Goal: Task Accomplishment & Management: Complete application form

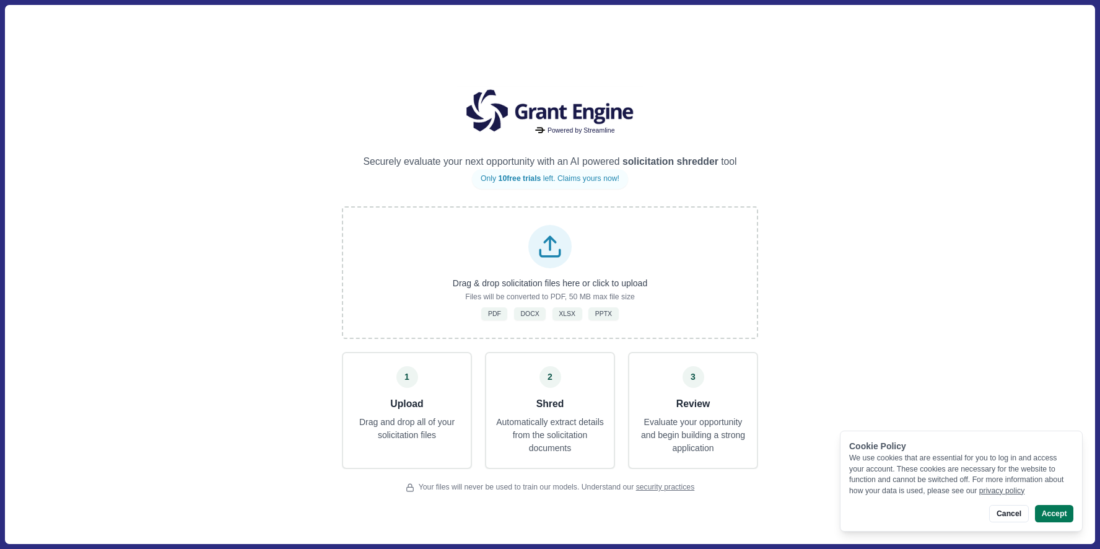
click at [171, 298] on div "Powered by Streamline Securely evaluate your next opportunity with an AI powere…" at bounding box center [549, 274] width 1089 height 538
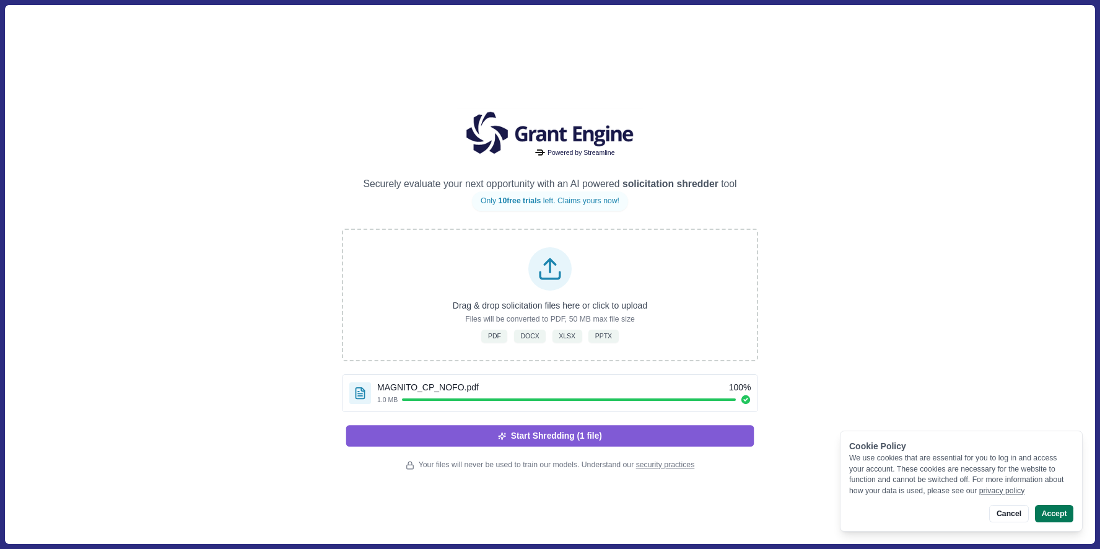
click at [654, 432] on button "Start Shredding (1 file)" at bounding box center [550, 435] width 408 height 21
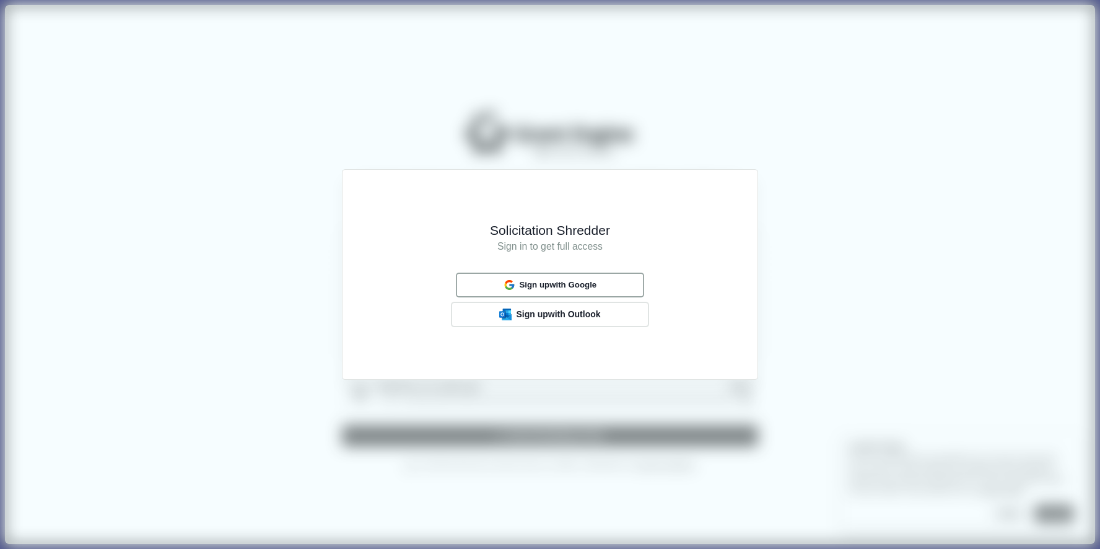
click at [614, 277] on button "Sign up with Google" at bounding box center [550, 285] width 188 height 24
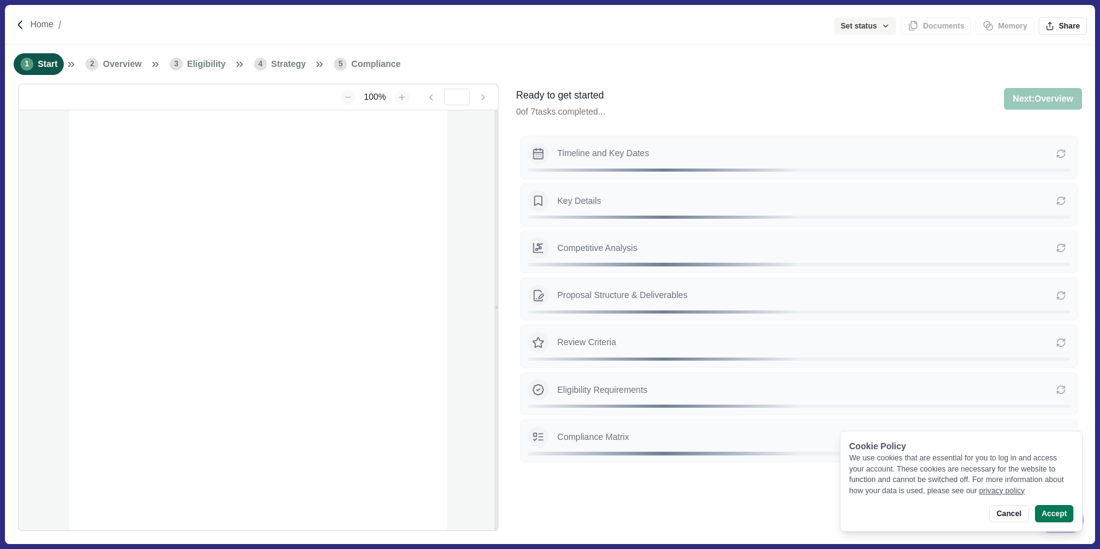
type input "**********"
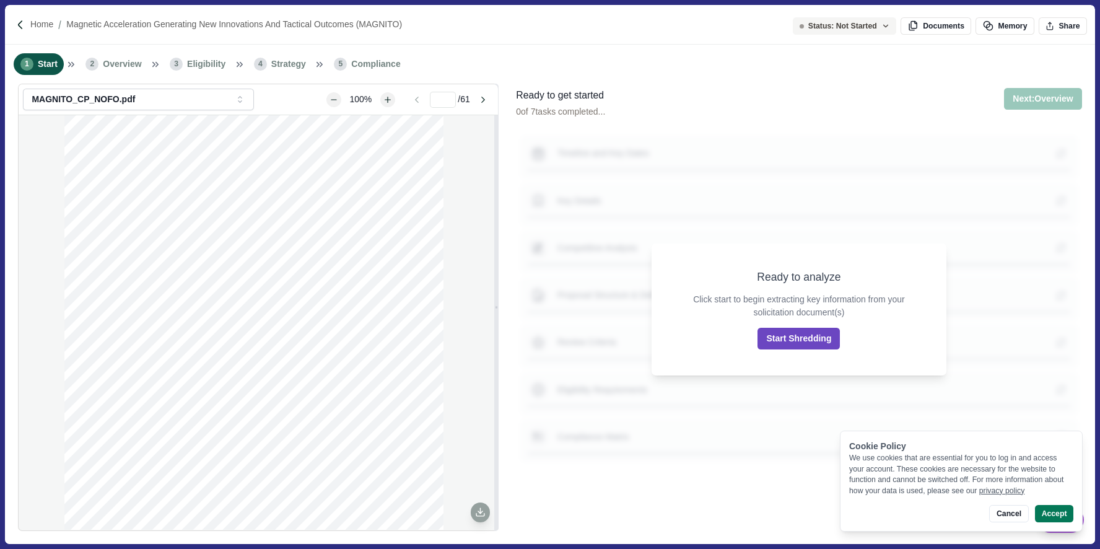
click at [818, 343] on button "Start Shredding" at bounding box center [798, 339] width 82 height 22
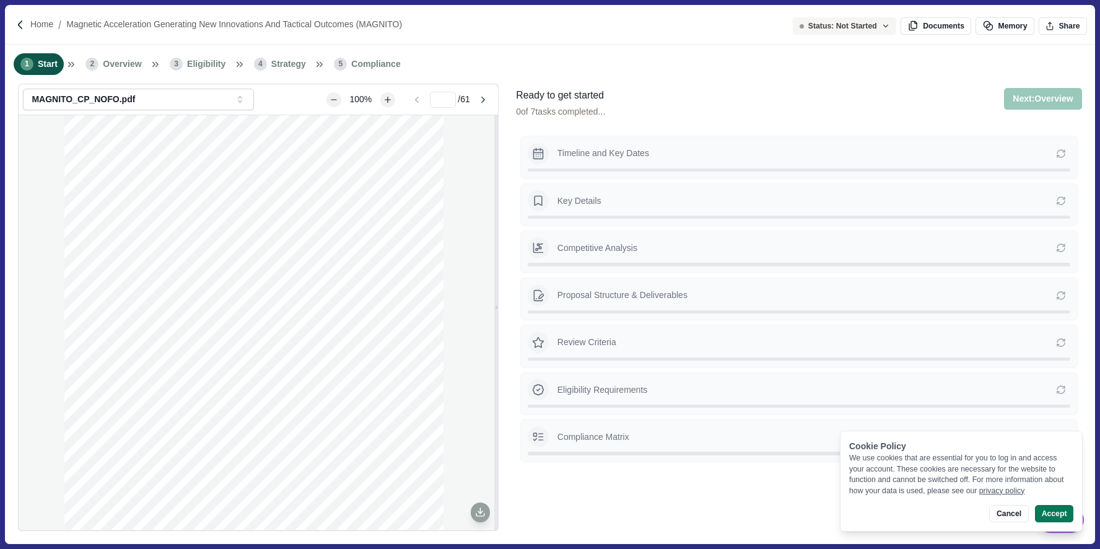
click at [818, 343] on button "Start Shredding" at bounding box center [798, 339] width 82 height 22
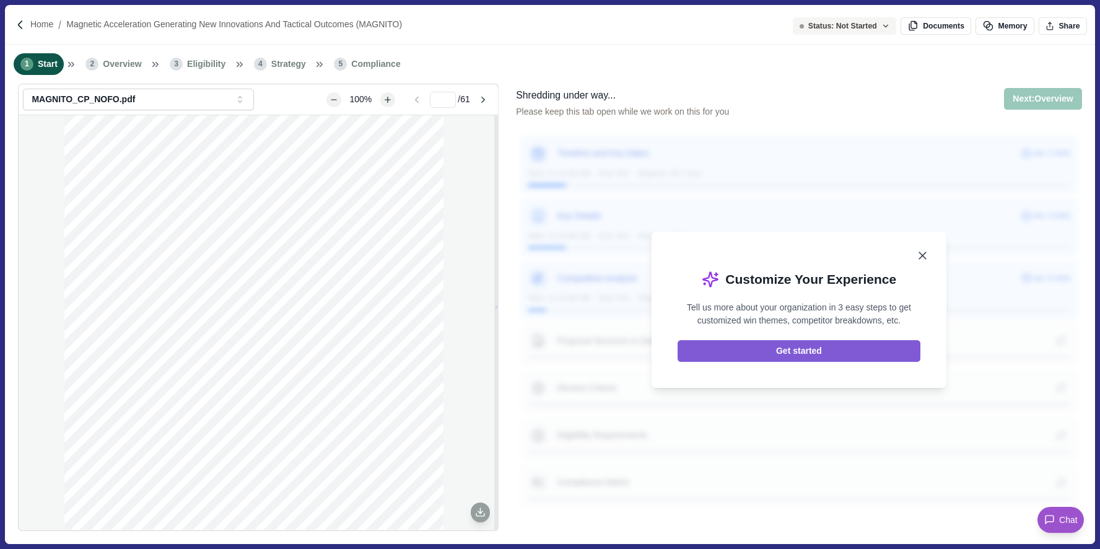
click at [923, 253] on icon "Close" at bounding box center [922, 255] width 7 height 7
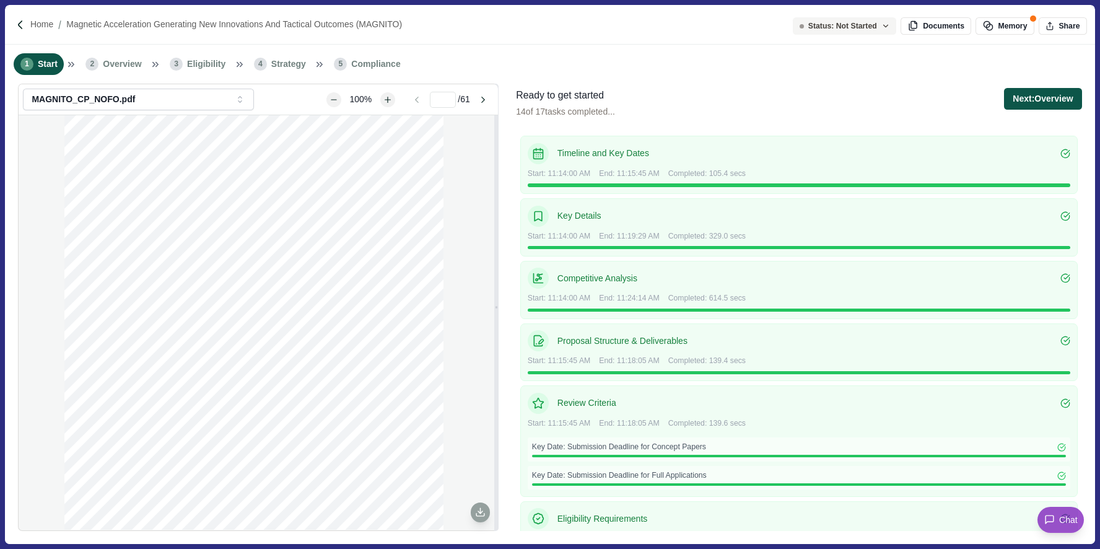
click at [1059, 101] on button "Next: Overview" at bounding box center [1042, 99] width 77 height 22
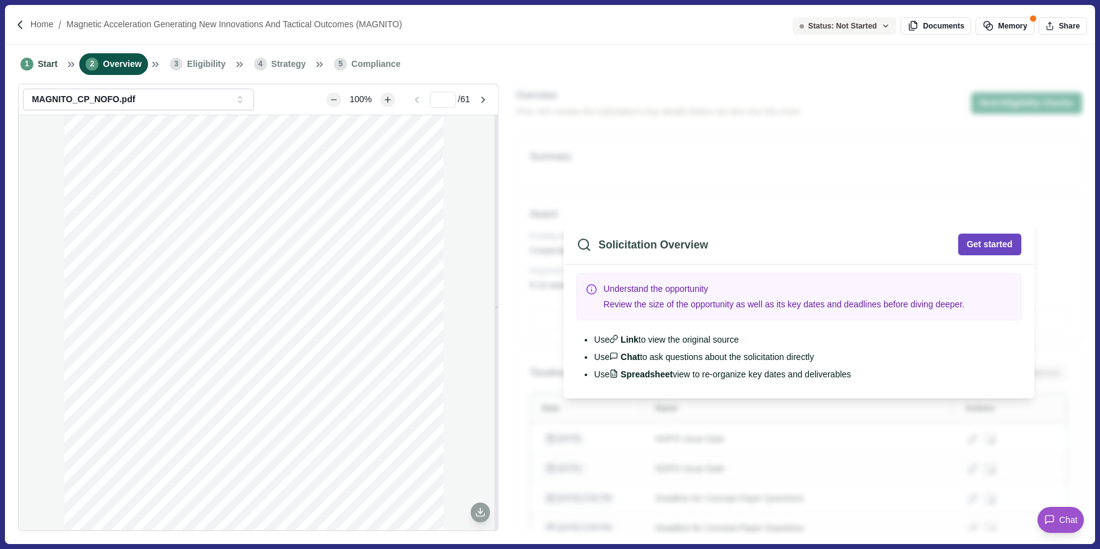
click at [1005, 243] on button "Get started" at bounding box center [989, 245] width 63 height 22
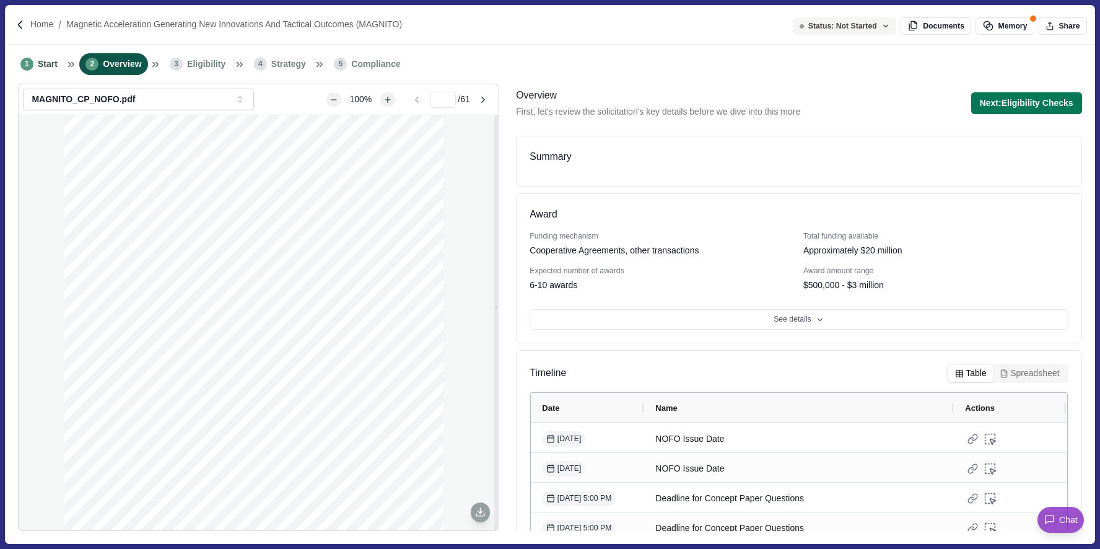
click at [612, 65] on div "1 Start 2 Overview 3 Eligibility 4 Strategy 5 Compliance" at bounding box center [549, 64] width 1089 height 39
click at [761, 315] on button "See details" at bounding box center [799, 319] width 538 height 21
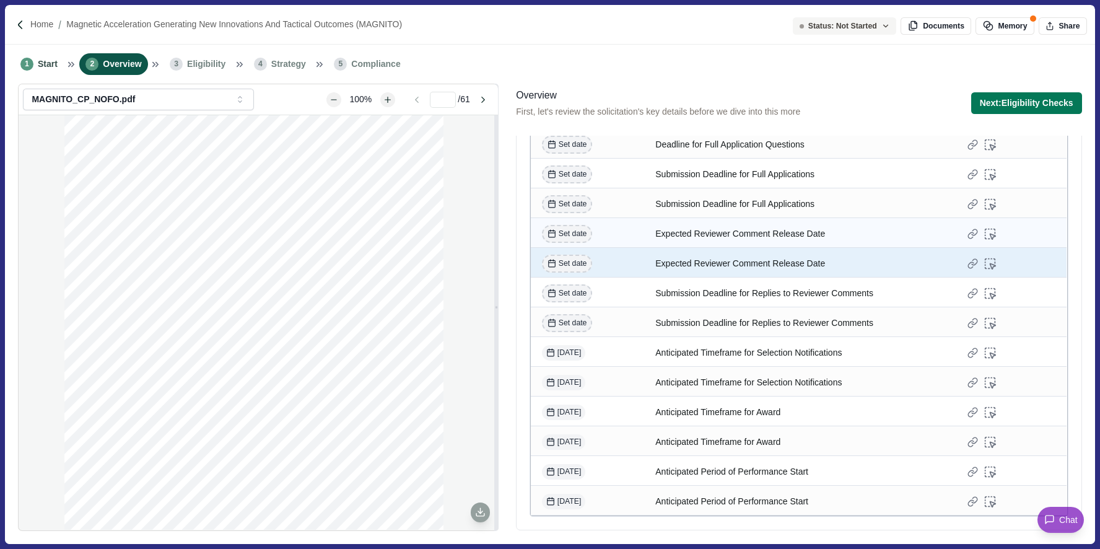
scroll to position [1446, 0]
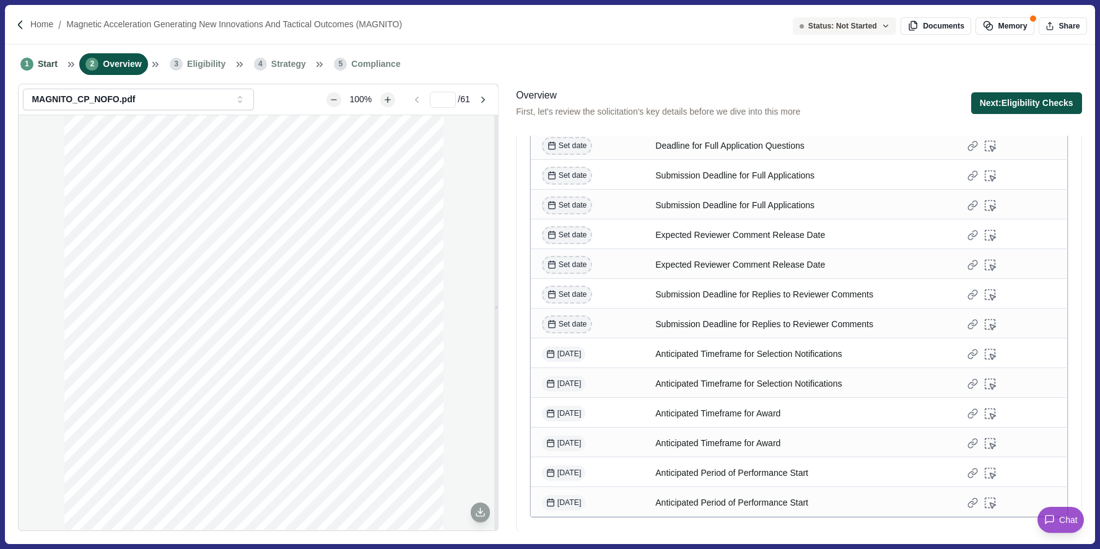
click at [1023, 107] on button "Next: Eligibility Checks" at bounding box center [1026, 103] width 111 height 22
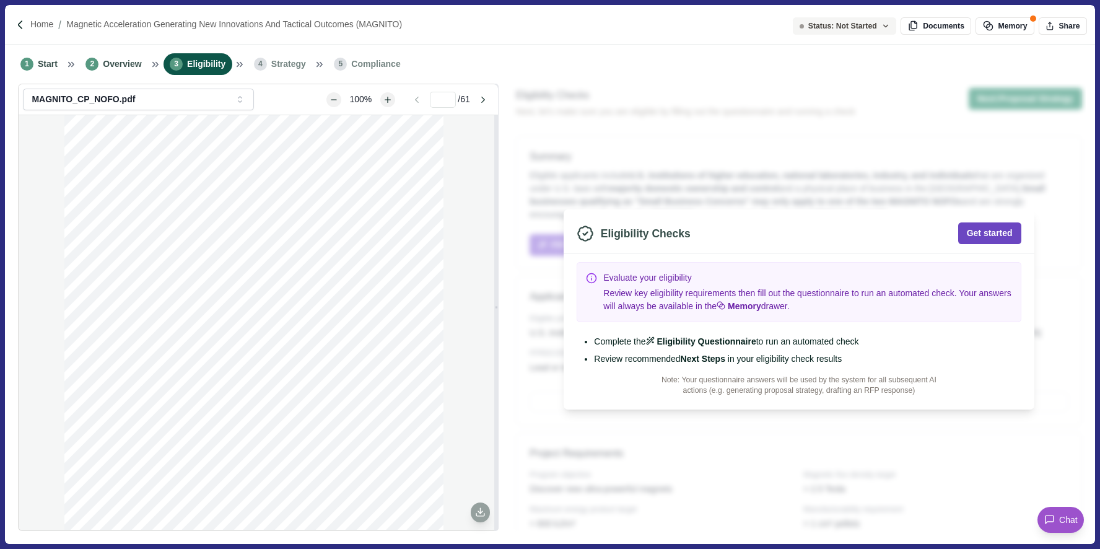
drag, startPoint x: 979, startPoint y: 237, endPoint x: 994, endPoint y: 236, distance: 15.5
click at [994, 236] on button "Get started" at bounding box center [989, 233] width 63 height 22
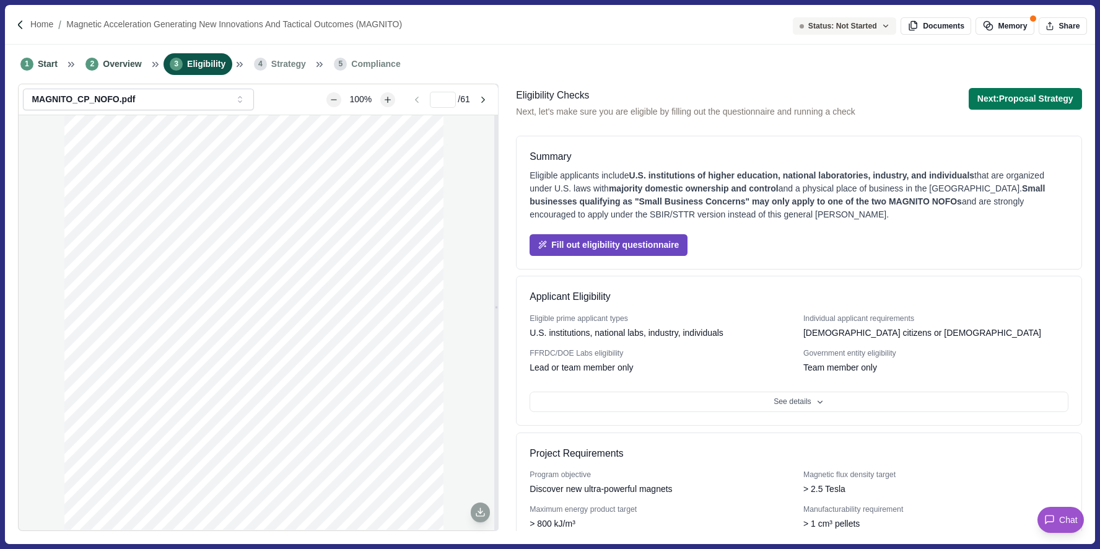
click at [638, 243] on button "Fill out eligibility questionnaire" at bounding box center [609, 245] width 158 height 22
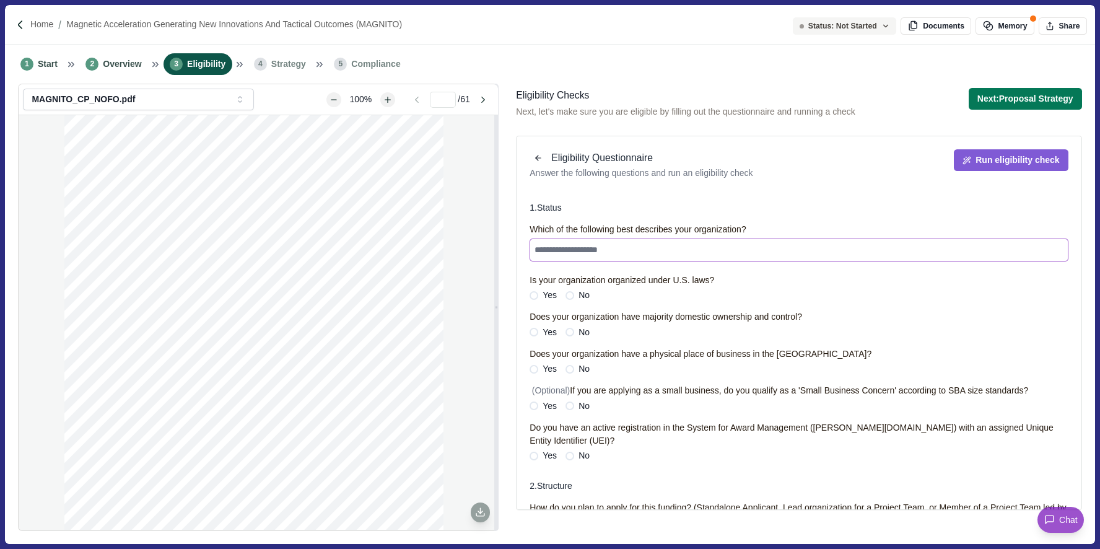
click at [638, 243] on textarea at bounding box center [799, 249] width 538 height 23
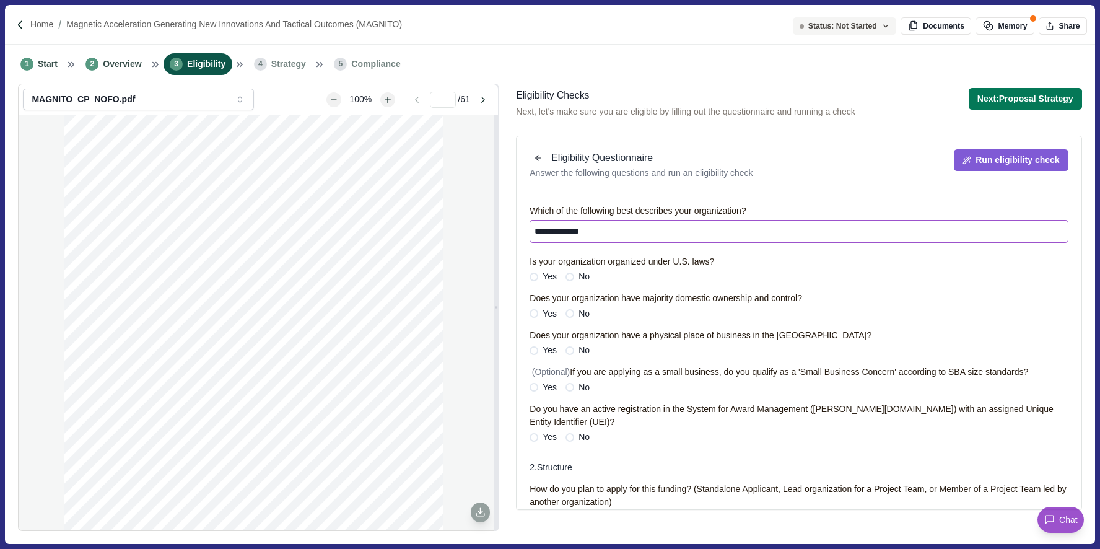
scroll to position [19, 0]
type textarea "**********"
click at [535, 274] on span at bounding box center [534, 276] width 9 height 9
click at [535, 315] on span at bounding box center [534, 312] width 9 height 9
click at [532, 358] on div "**********" at bounding box center [799, 323] width 538 height 239
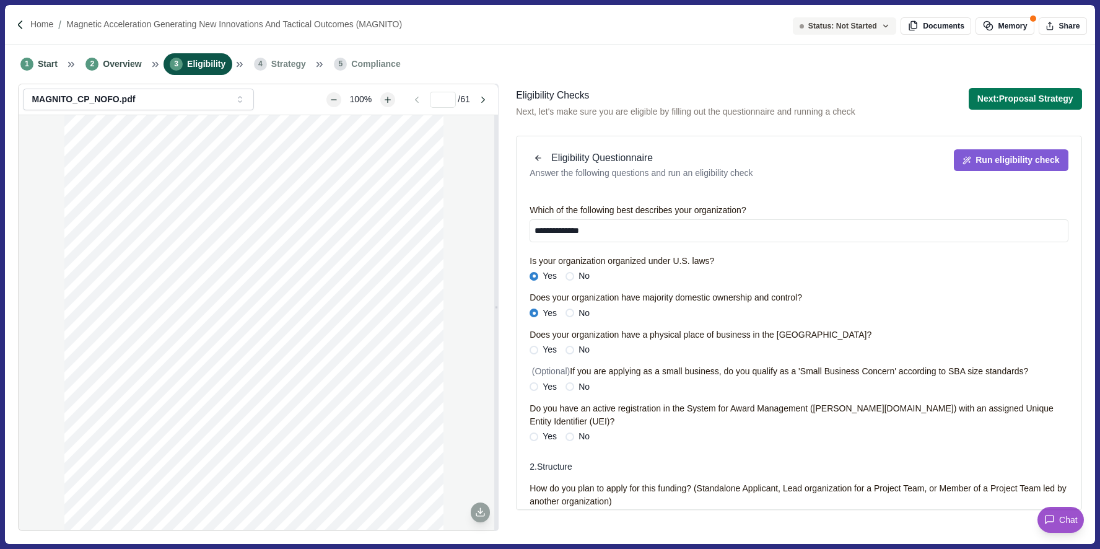
click at [532, 354] on label "Yes" at bounding box center [543, 349] width 27 height 13
click at [539, 385] on label "Yes" at bounding box center [543, 386] width 27 height 13
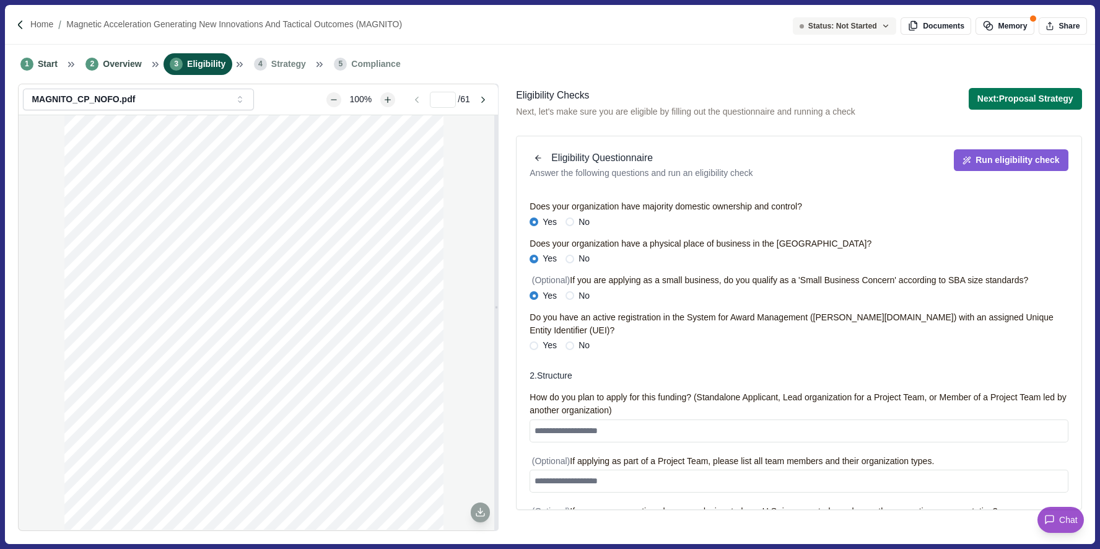
scroll to position [115, 0]
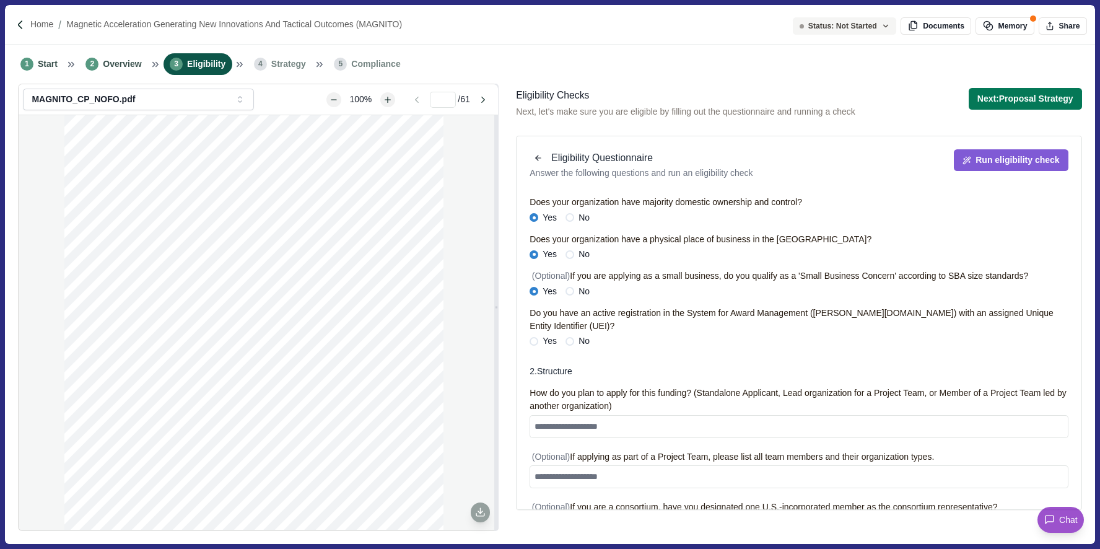
click at [530, 334] on label "Yes" at bounding box center [543, 340] width 27 height 13
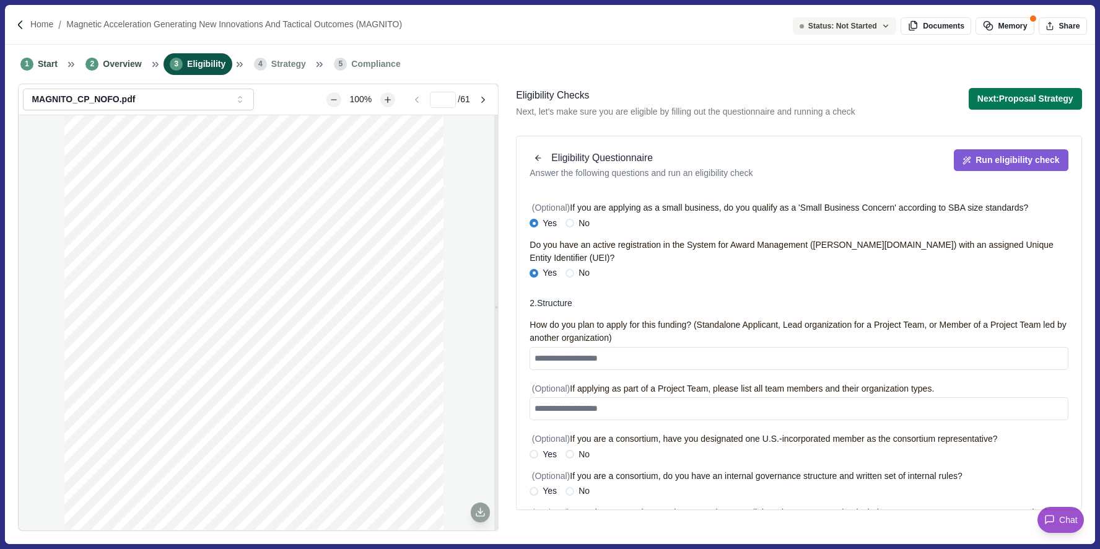
scroll to position [185, 0]
click at [565, 345] on textarea at bounding box center [799, 356] width 538 height 23
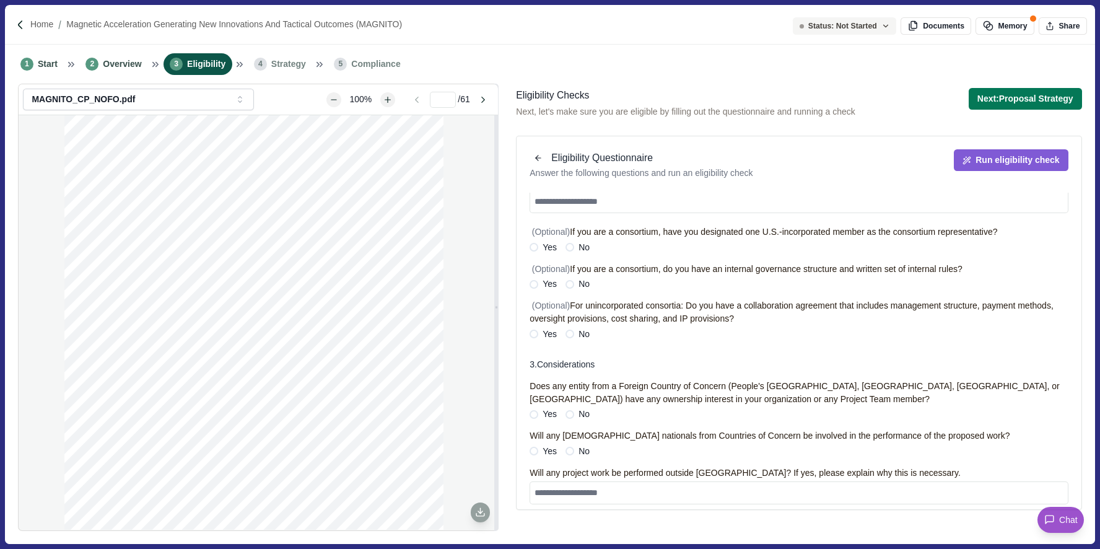
scroll to position [395, 0]
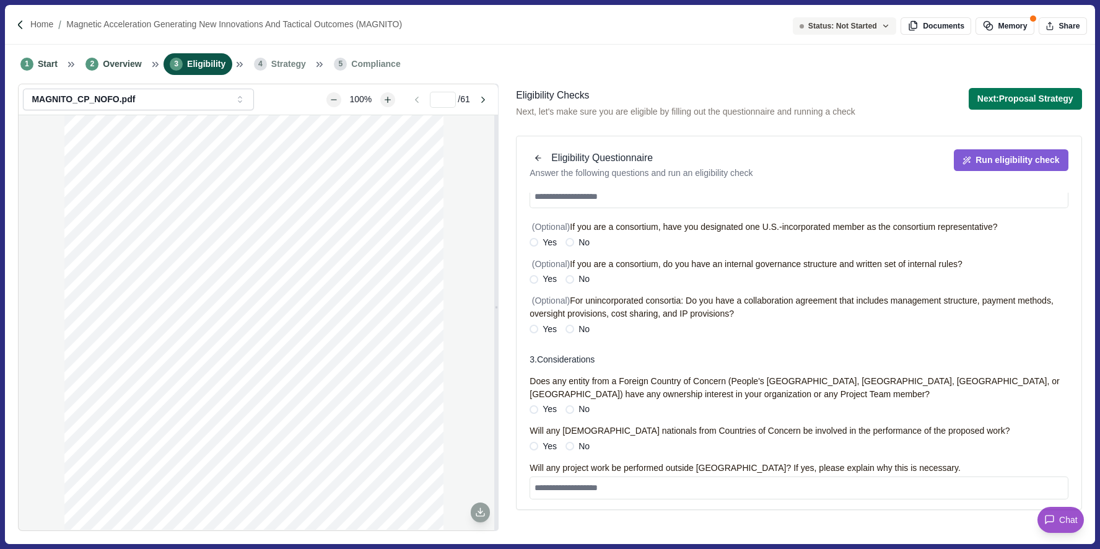
type textarea "**********"
click at [574, 405] on span at bounding box center [569, 409] width 9 height 9
click at [574, 440] on label "No" at bounding box center [577, 446] width 24 height 13
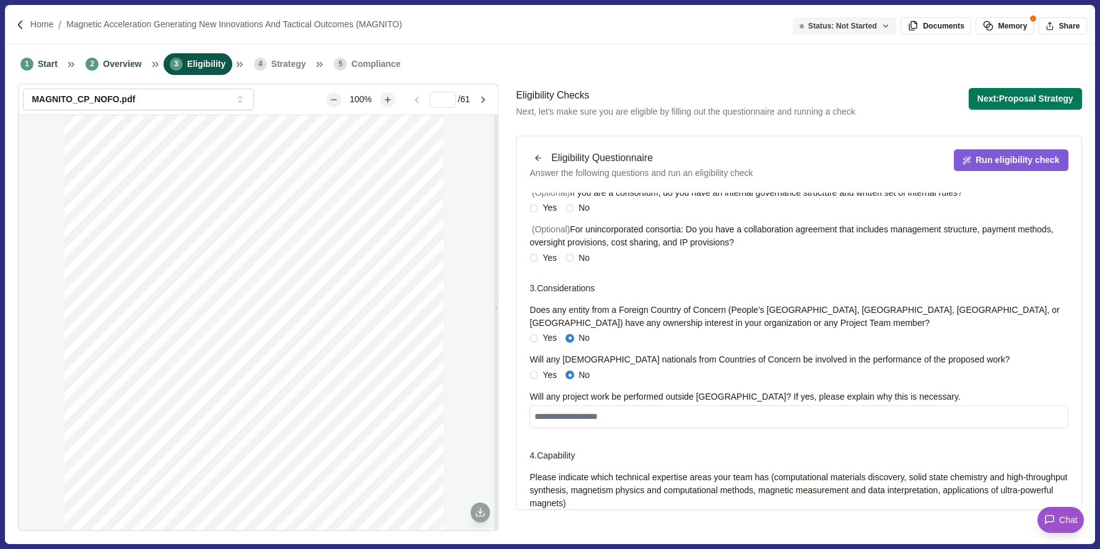
scroll to position [469, 0]
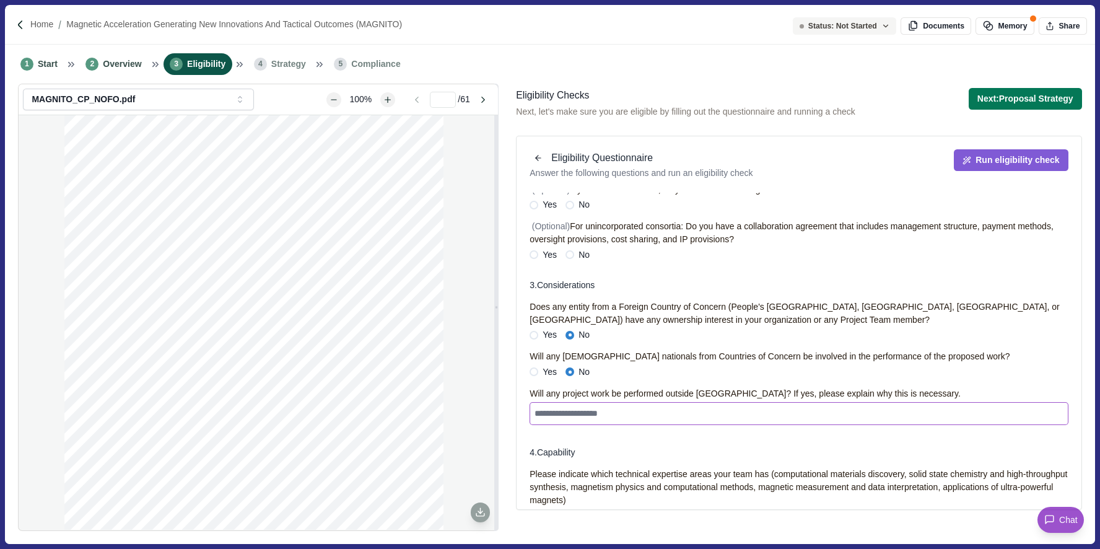
click at [578, 404] on textarea at bounding box center [799, 413] width 538 height 23
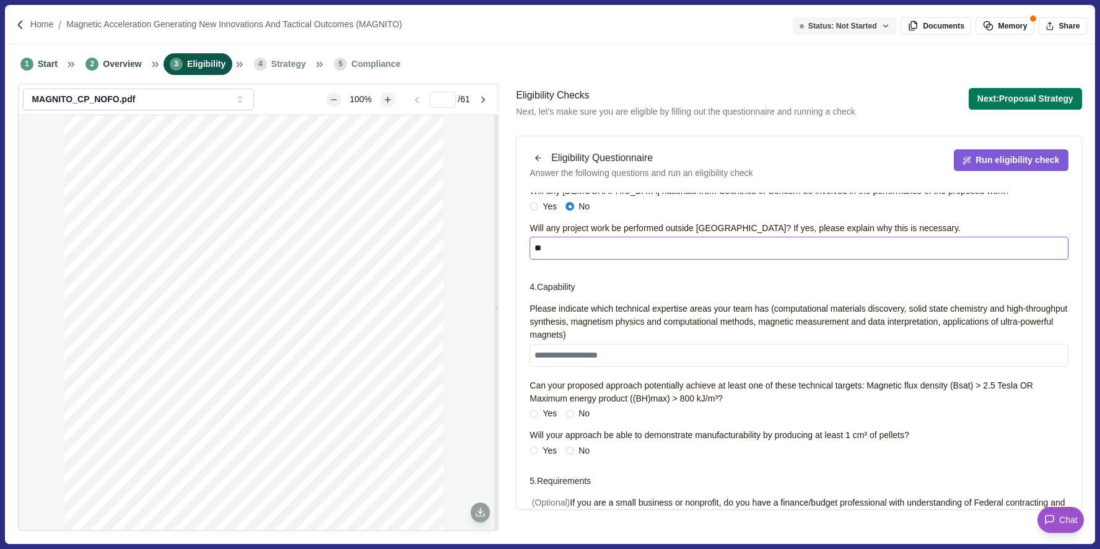
scroll to position [635, 0]
type textarea "**"
click at [591, 343] on textarea at bounding box center [799, 354] width 538 height 23
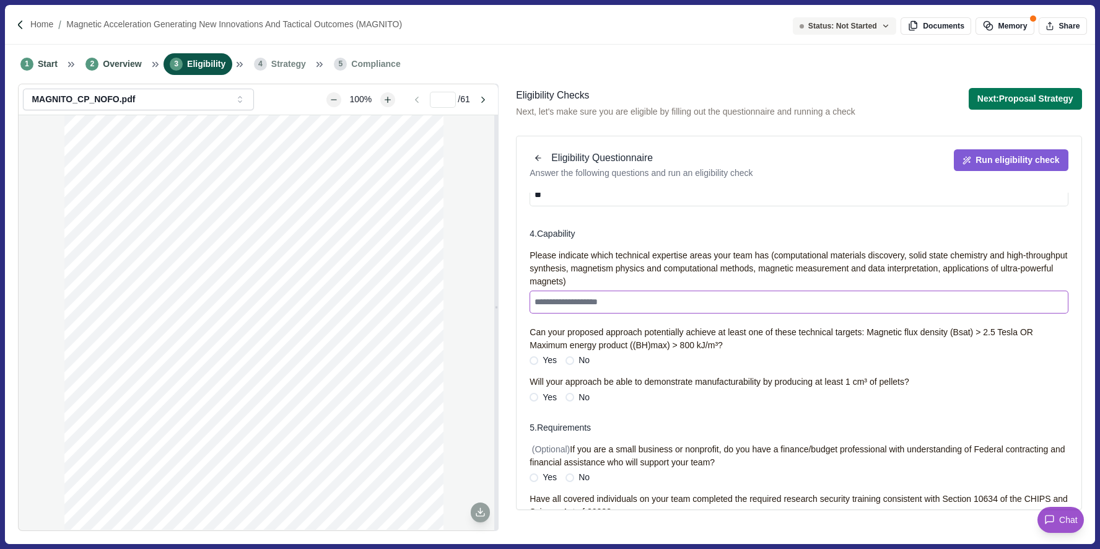
scroll to position [690, 0]
click at [542, 351] on label "Yes" at bounding box center [543, 357] width 27 height 13
click at [543, 388] on span "Yes" at bounding box center [550, 394] width 14 height 13
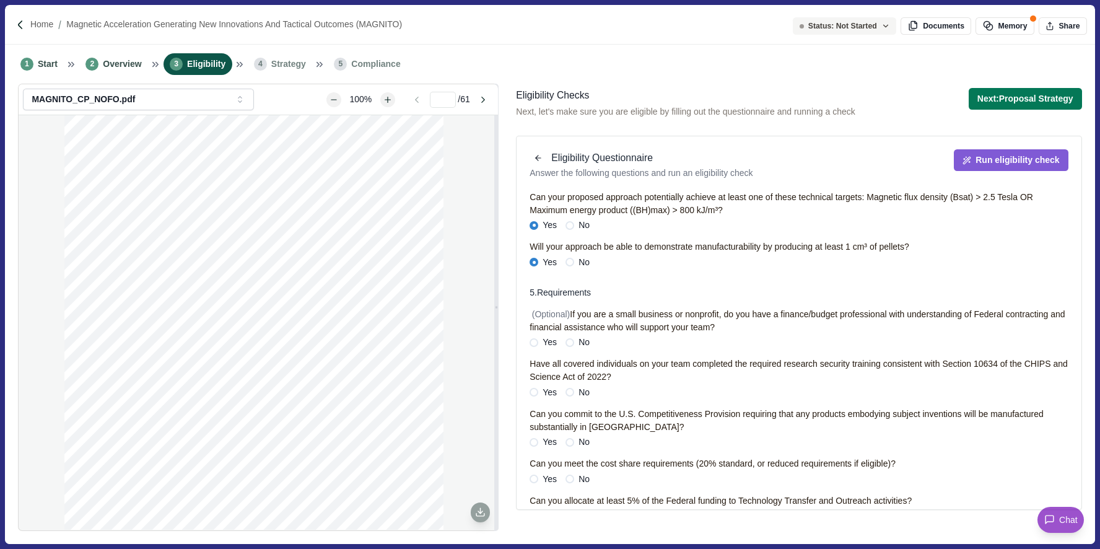
scroll to position [823, 0]
click at [541, 385] on label "Yes" at bounding box center [543, 391] width 27 height 13
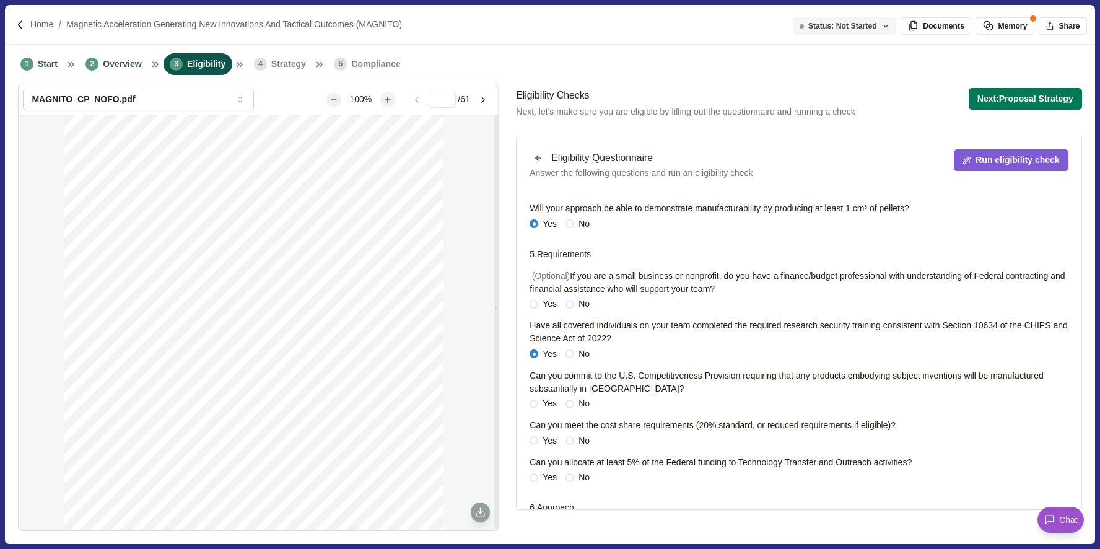
scroll to position [863, 0]
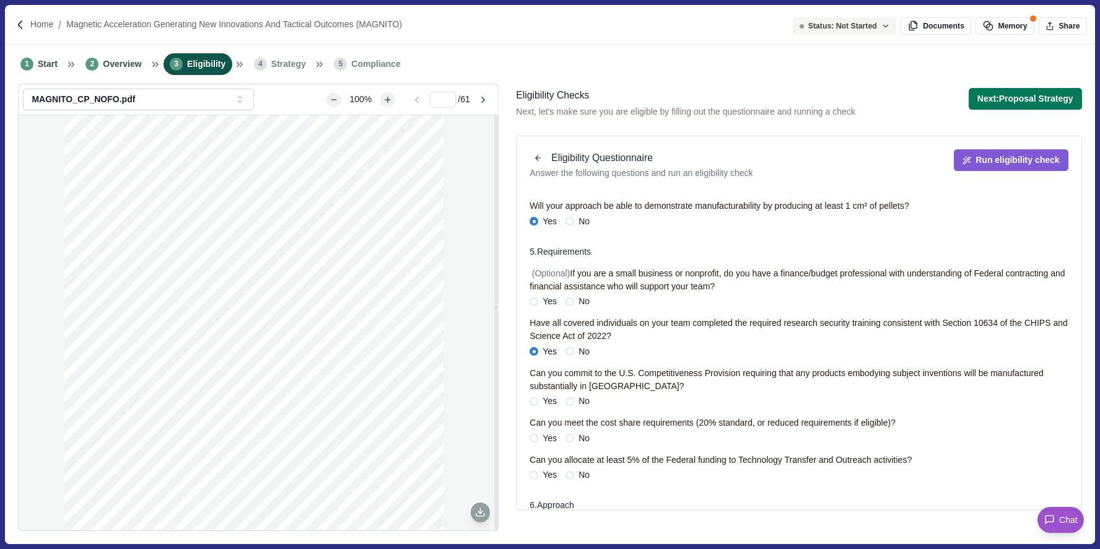
click at [541, 395] on label "Yes" at bounding box center [543, 401] width 27 height 13
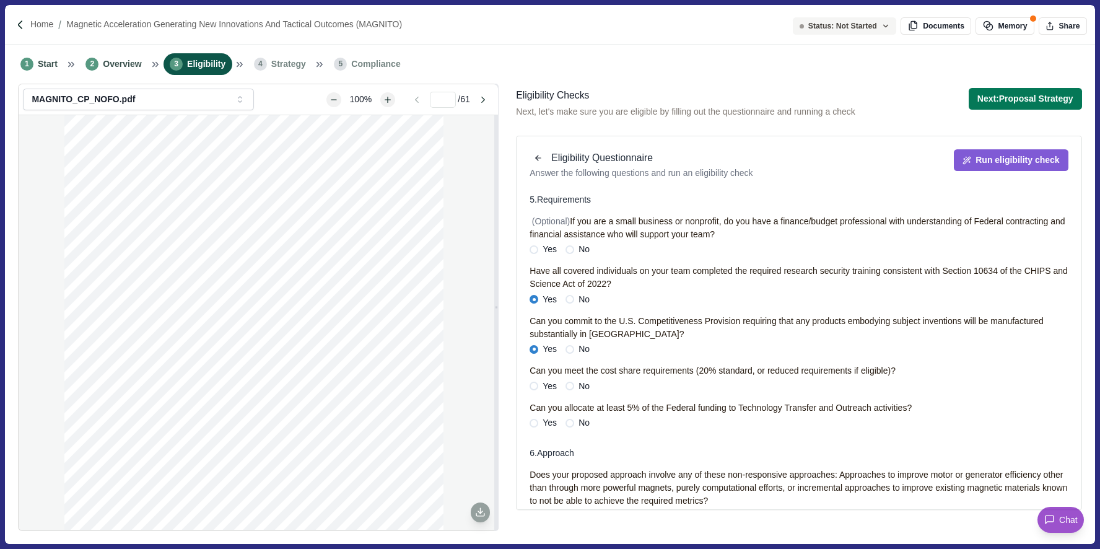
scroll to position [916, 0]
click at [540, 379] on label "Yes" at bounding box center [543, 385] width 27 height 13
click at [537, 418] on span at bounding box center [534, 422] width 9 height 9
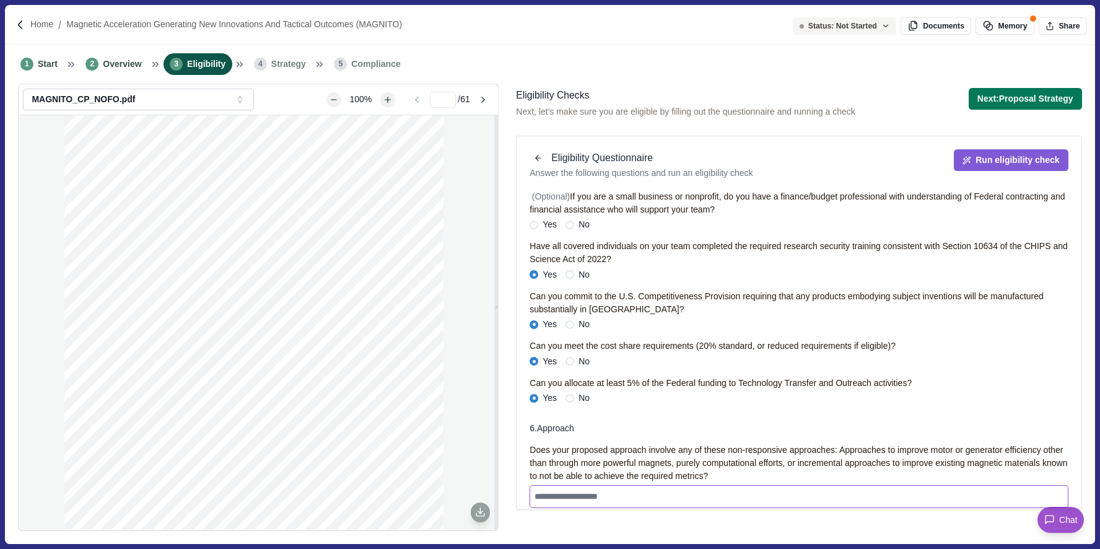
click at [721, 485] on textarea at bounding box center [799, 496] width 538 height 23
type textarea "***"
click at [1021, 165] on button "Run eligibility check" at bounding box center [1011, 160] width 114 height 22
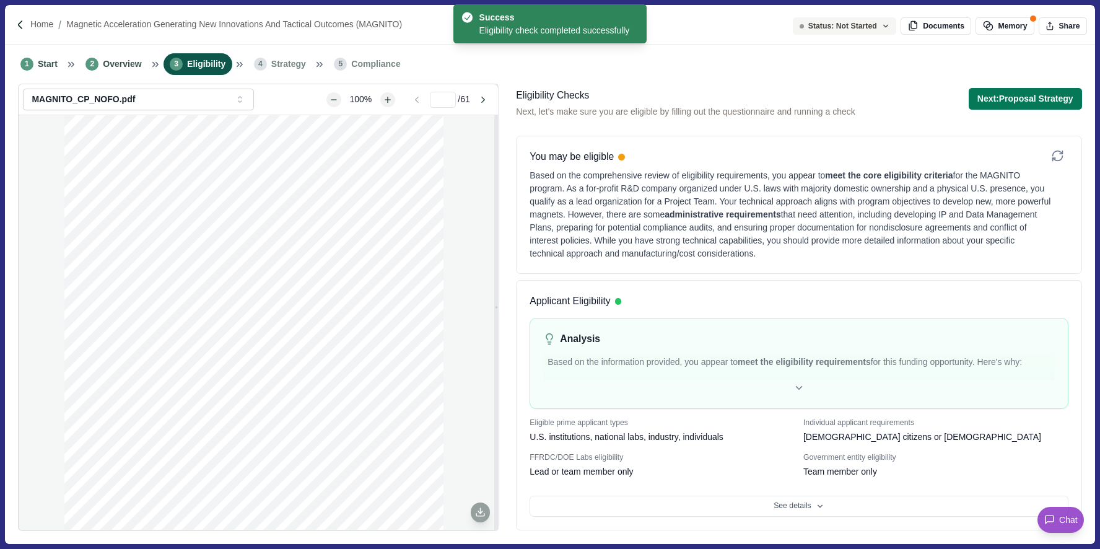
click at [631, 207] on div "Based on the comprehensive review of eligibility requirements, you appear to me…" at bounding box center [790, 214] width 521 height 91
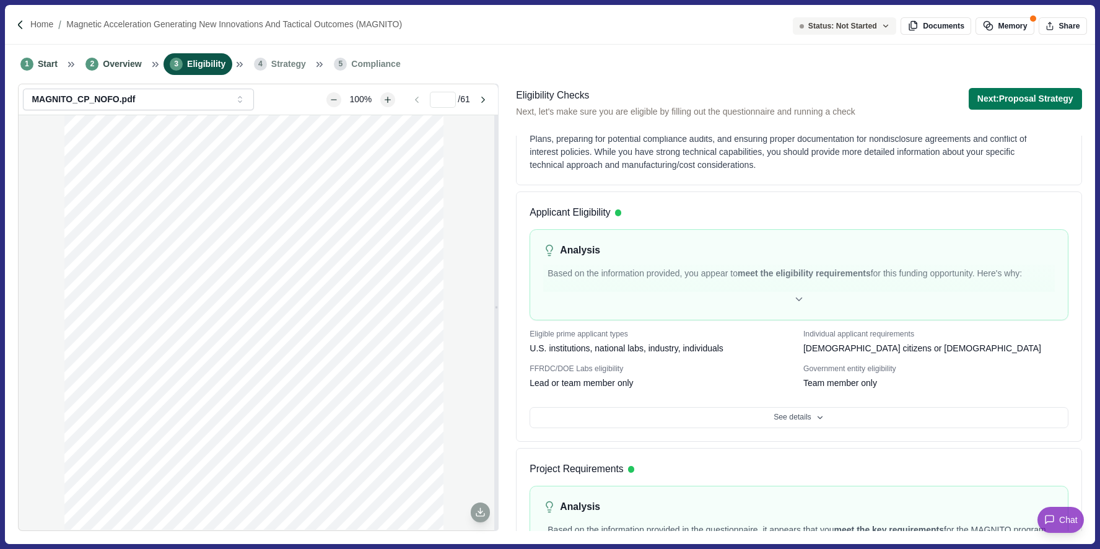
scroll to position [92, 0]
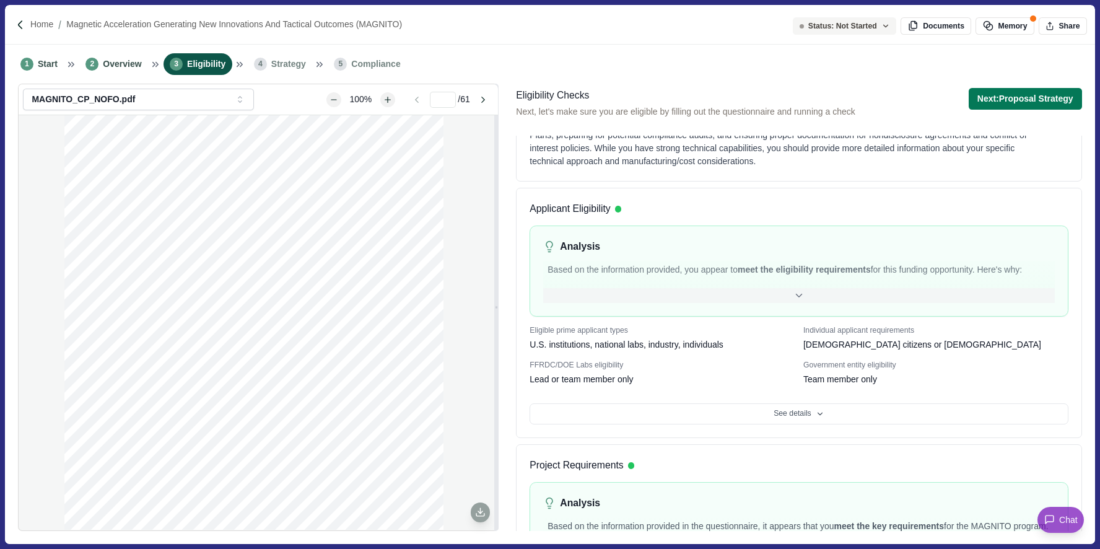
click at [799, 294] on icon at bounding box center [798, 295] width 11 height 11
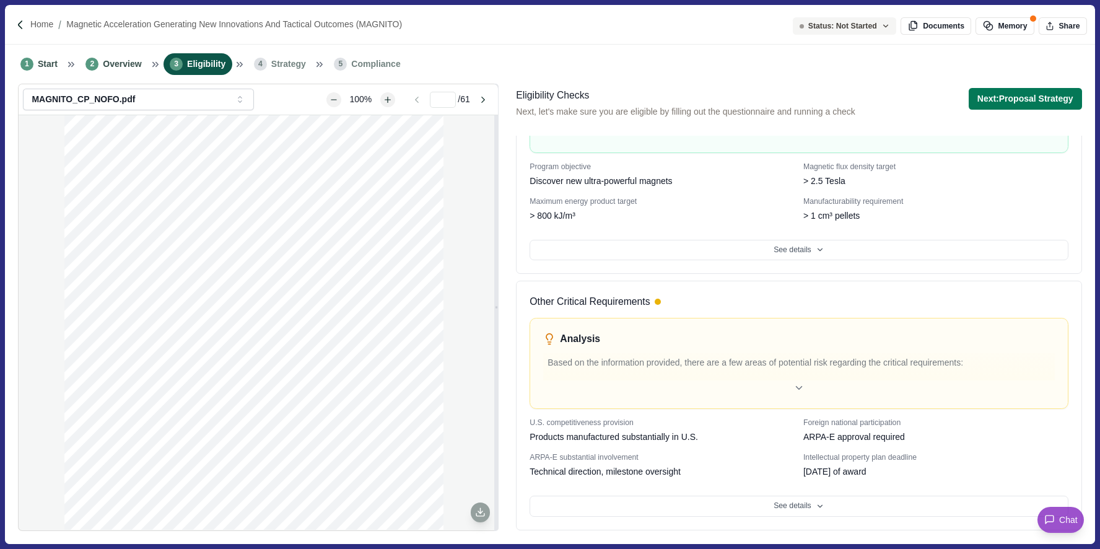
scroll to position [1033, 0]
click at [1015, 98] on button "Next: Proposal Strategy" at bounding box center [1025, 99] width 113 height 22
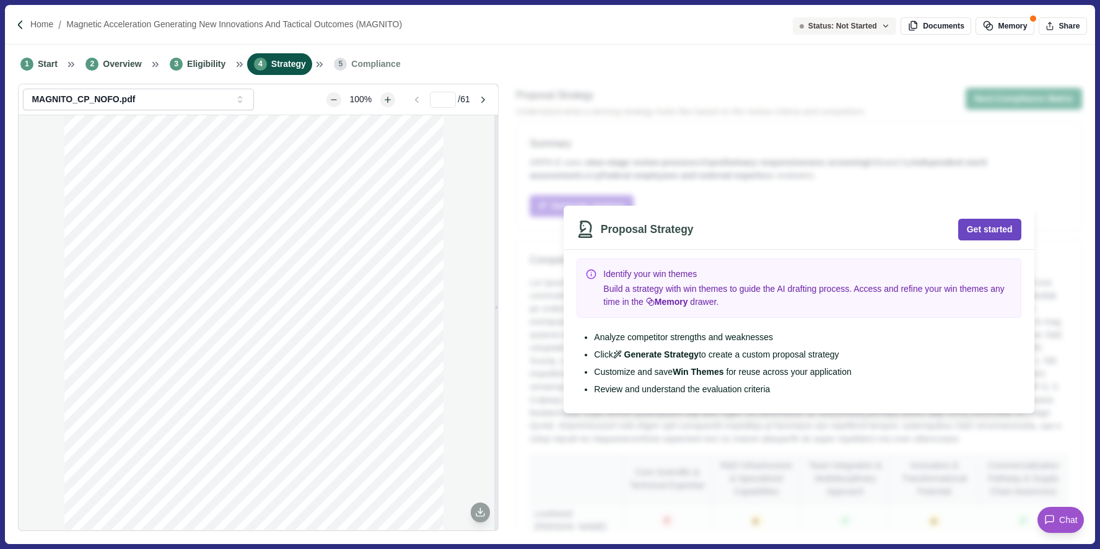
click at [980, 233] on button "Get started" at bounding box center [989, 230] width 63 height 22
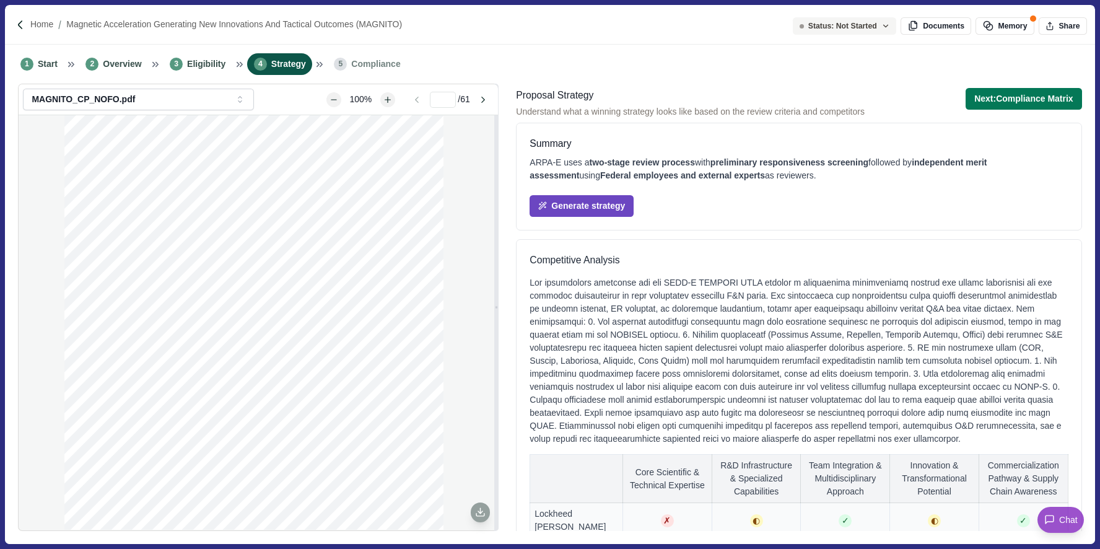
click at [603, 211] on button "Generate strategy" at bounding box center [582, 206] width 104 height 22
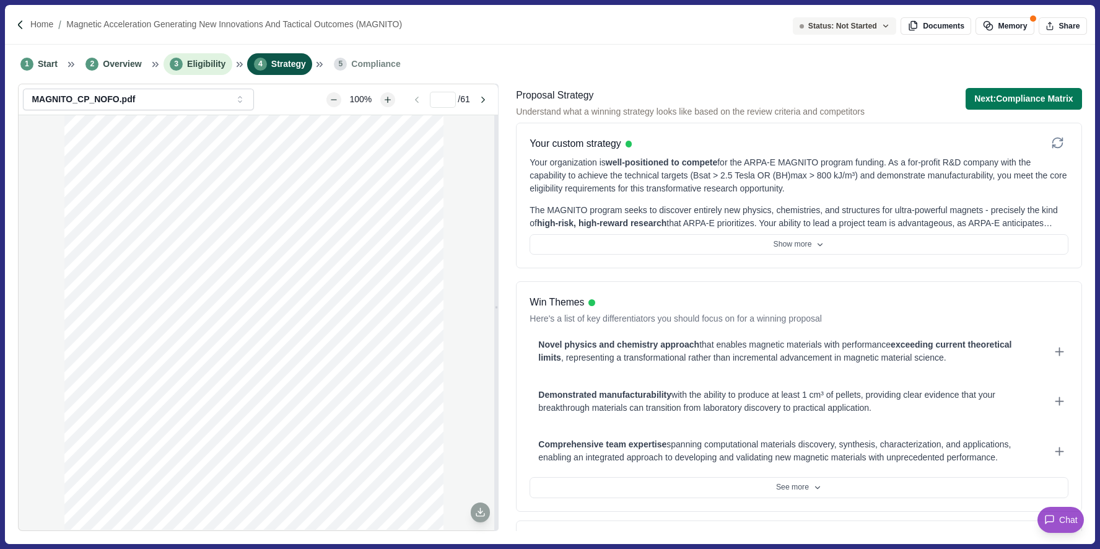
click at [212, 67] on span "Eligibility" at bounding box center [206, 64] width 38 height 13
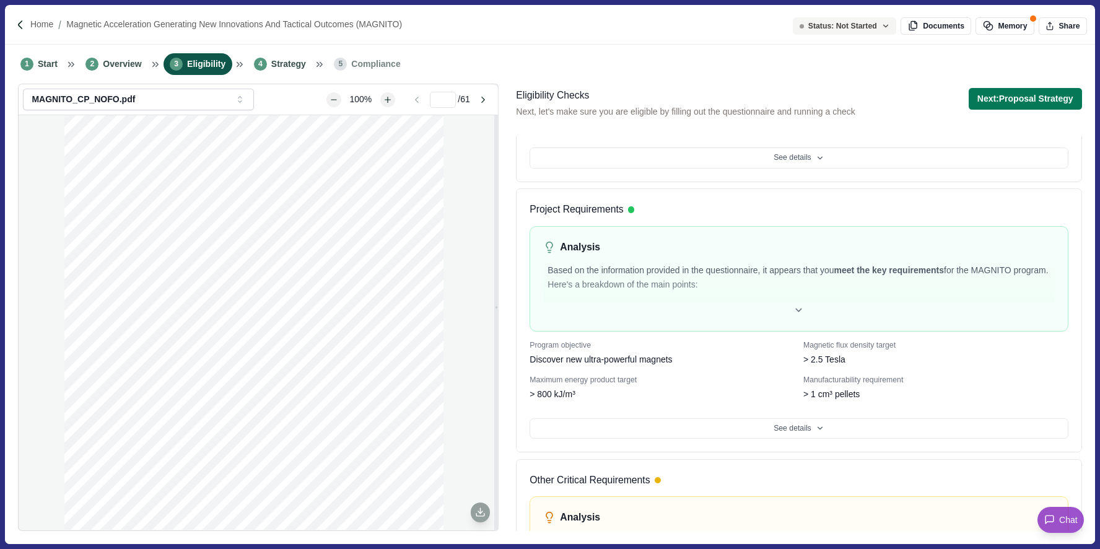
scroll to position [344, 0]
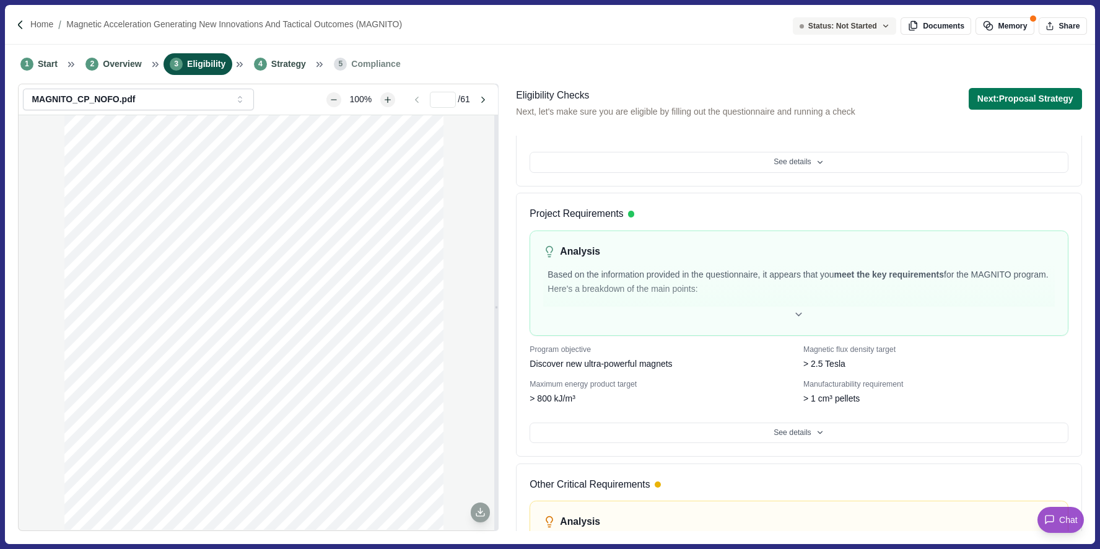
click at [788, 306] on div "Based on the information provided in the questionnaire, it appears that you mee…" at bounding box center [799, 286] width 502 height 41
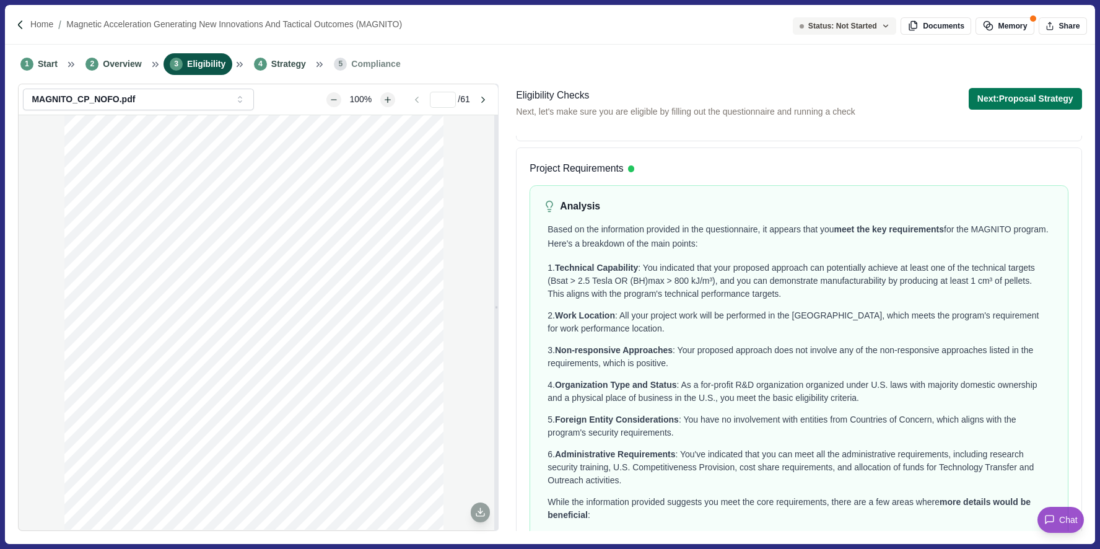
scroll to position [401, 0]
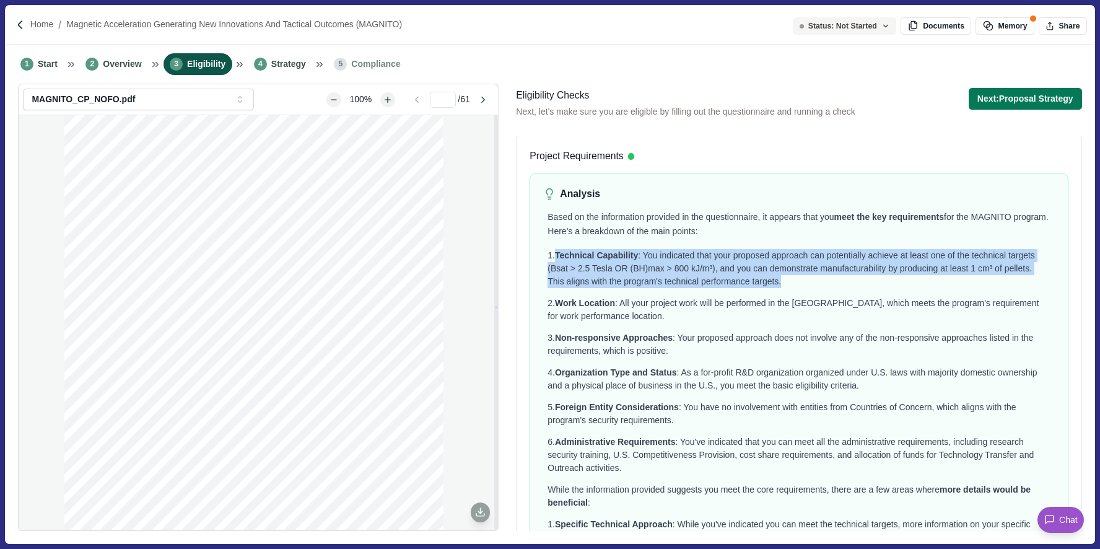
drag, startPoint x: 556, startPoint y: 250, endPoint x: 847, endPoint y: 281, distance: 292.1
click at [847, 281] on div "1. Technical Capability : You indicated that your proposed approach can potenti…" at bounding box center [799, 268] width 502 height 39
copy div "Technical Capability : You indicated that your proposed approach can potentiall…"
click at [286, 63] on span "Strategy" at bounding box center [288, 64] width 35 height 13
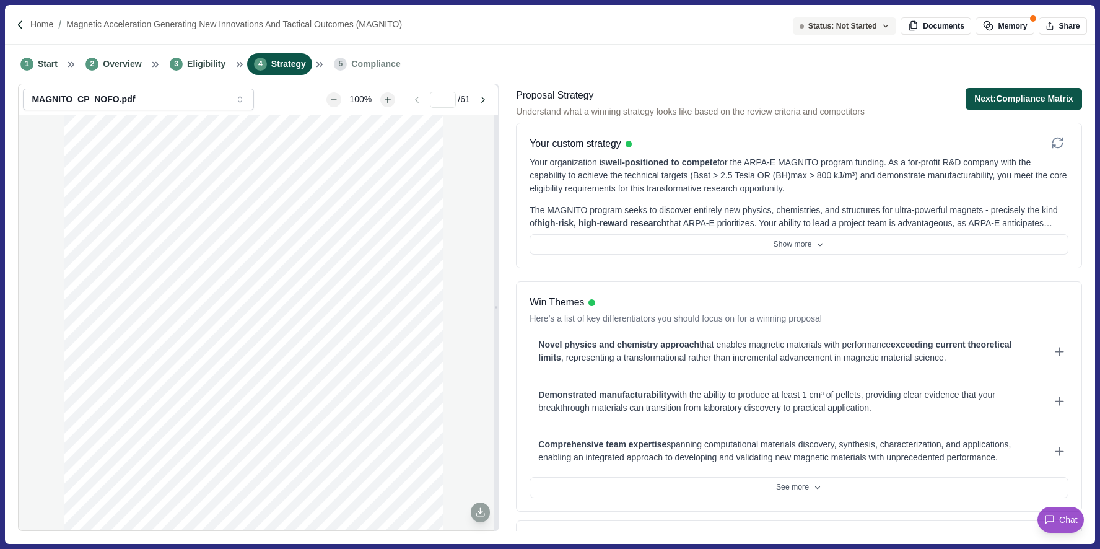
click at [1031, 100] on button "Next: Compliance Matrix" at bounding box center [1024, 99] width 116 height 22
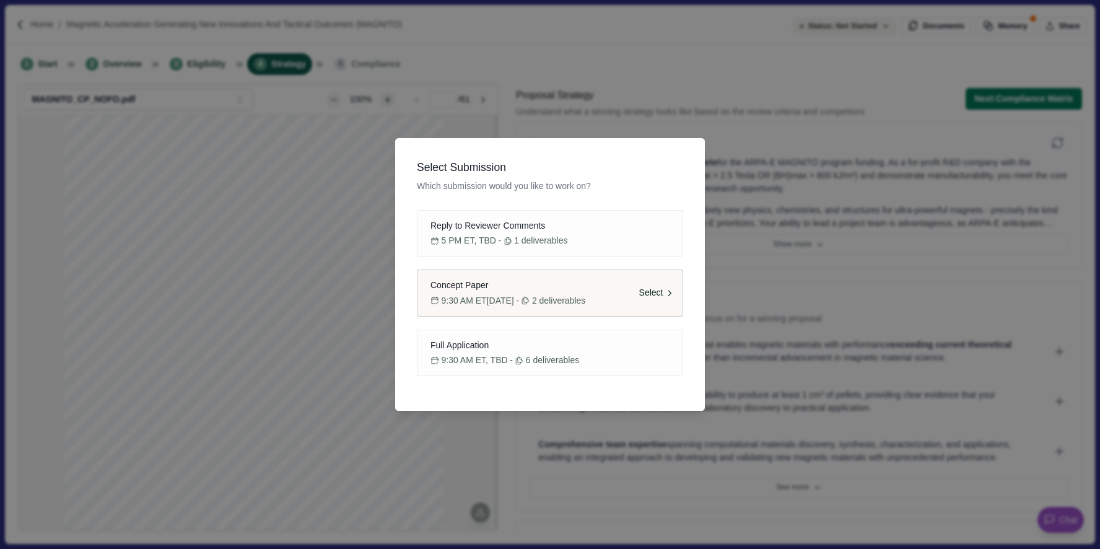
click at [489, 294] on span "9:30 AM ET, September 24, 2025" at bounding box center [478, 300] width 72 height 13
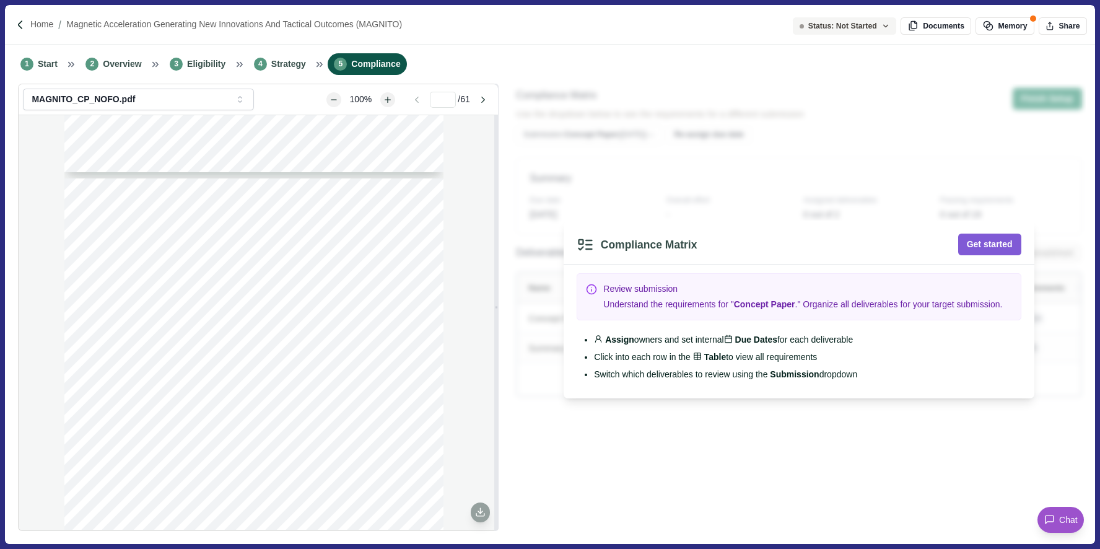
scroll to position [466, 0]
type input "*"
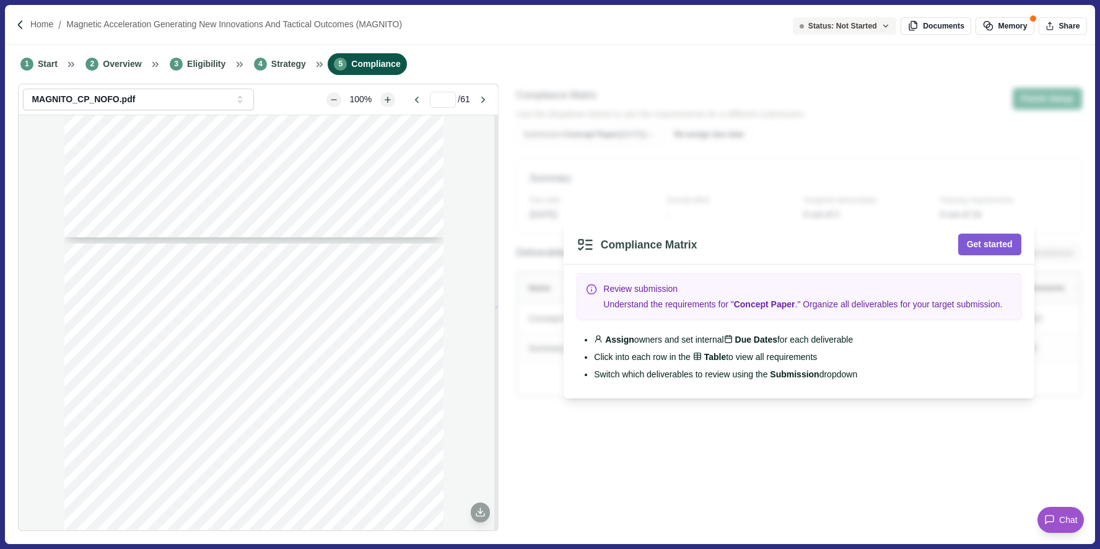
scroll to position [1852, 0]
click at [292, 71] on li "4 Strategy" at bounding box center [279, 64] width 65 height 22
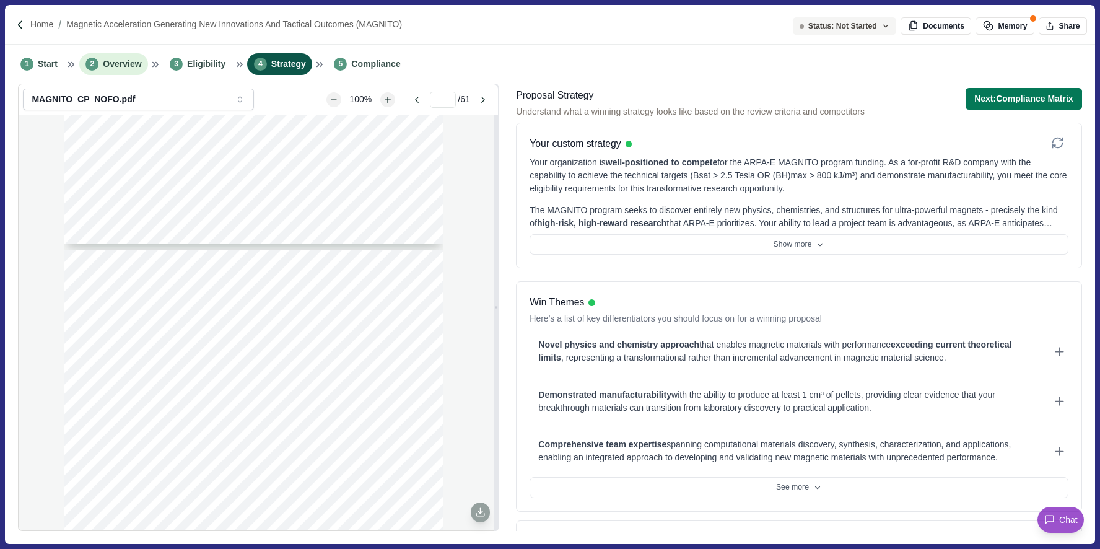
click at [123, 65] on span "Overview" at bounding box center [122, 64] width 38 height 13
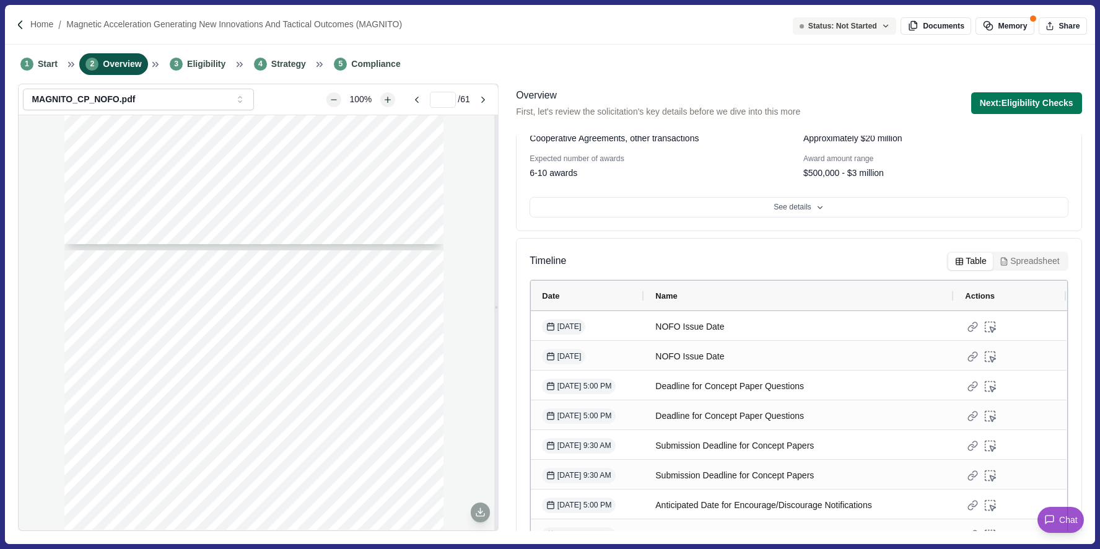
scroll to position [122, 0]
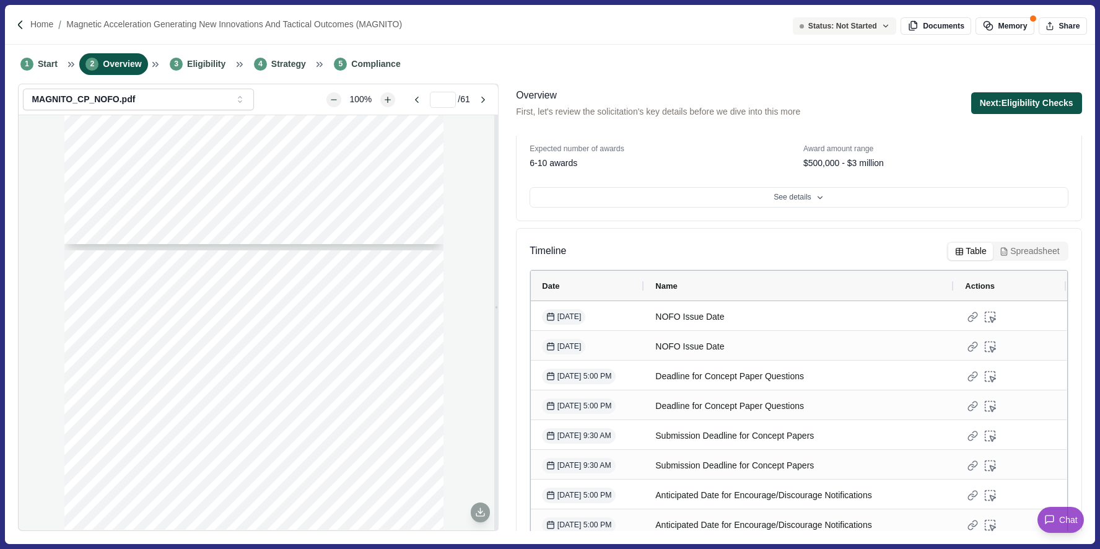
click at [1020, 104] on button "Next: Eligibility Checks" at bounding box center [1026, 103] width 111 height 22
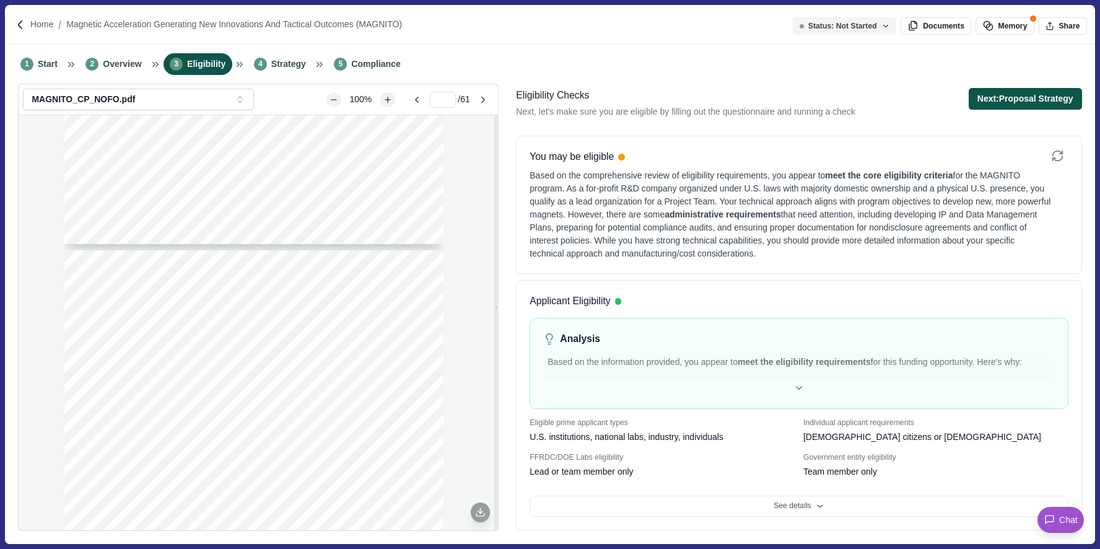
click at [991, 104] on button "Next: Proposal Strategy" at bounding box center [1025, 99] width 113 height 22
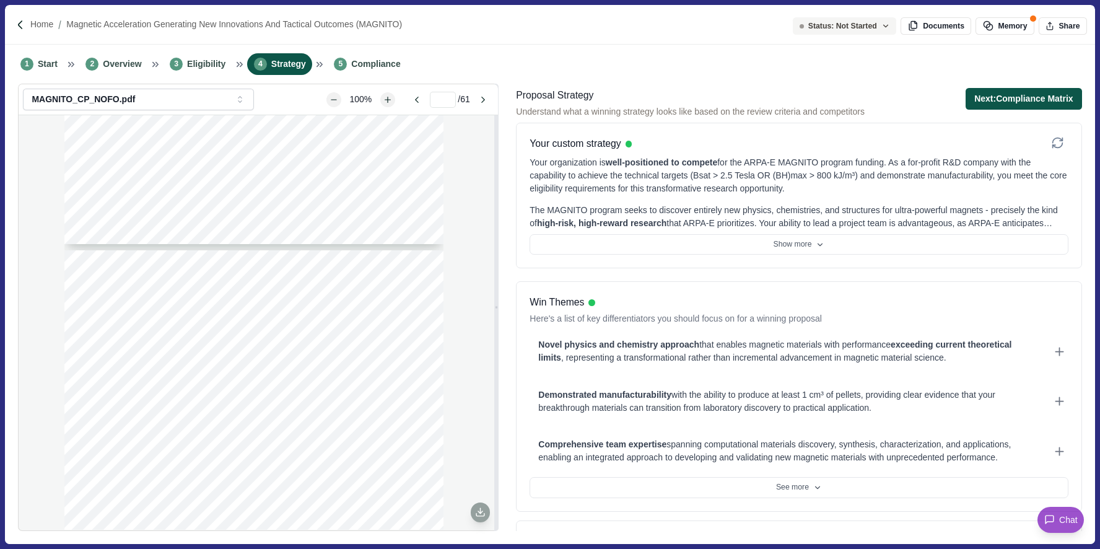
click at [1021, 94] on button "Next: Compliance Matrix" at bounding box center [1024, 99] width 116 height 22
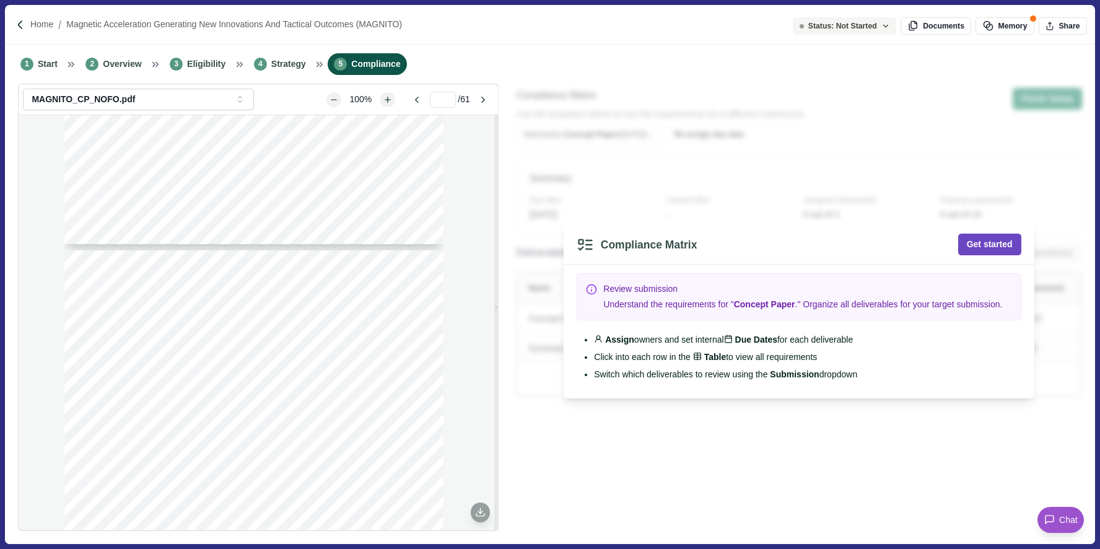
click at [993, 238] on button "Get started" at bounding box center [989, 245] width 63 height 22
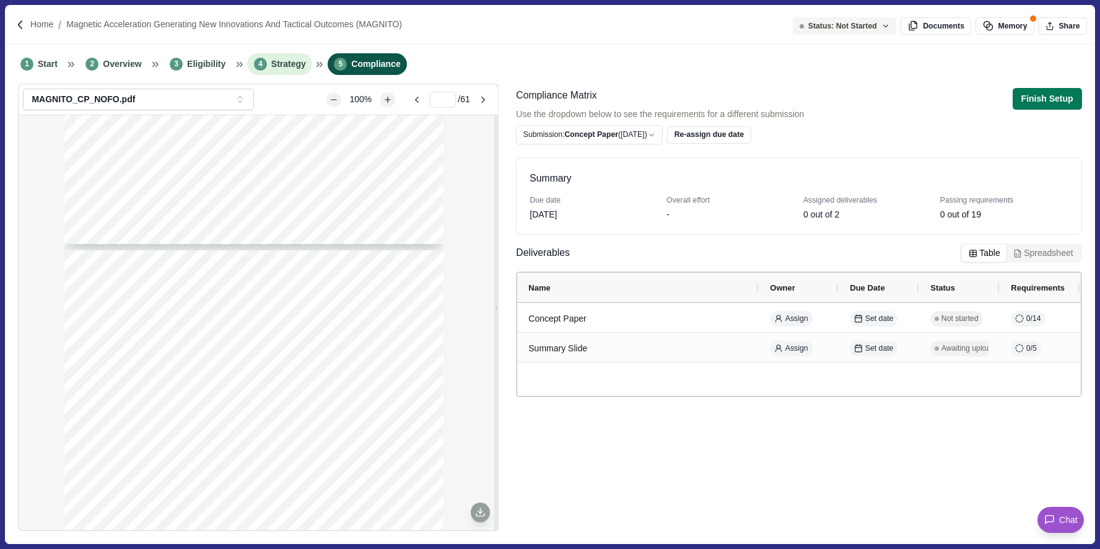
click at [292, 64] on span "Strategy" at bounding box center [288, 64] width 35 height 13
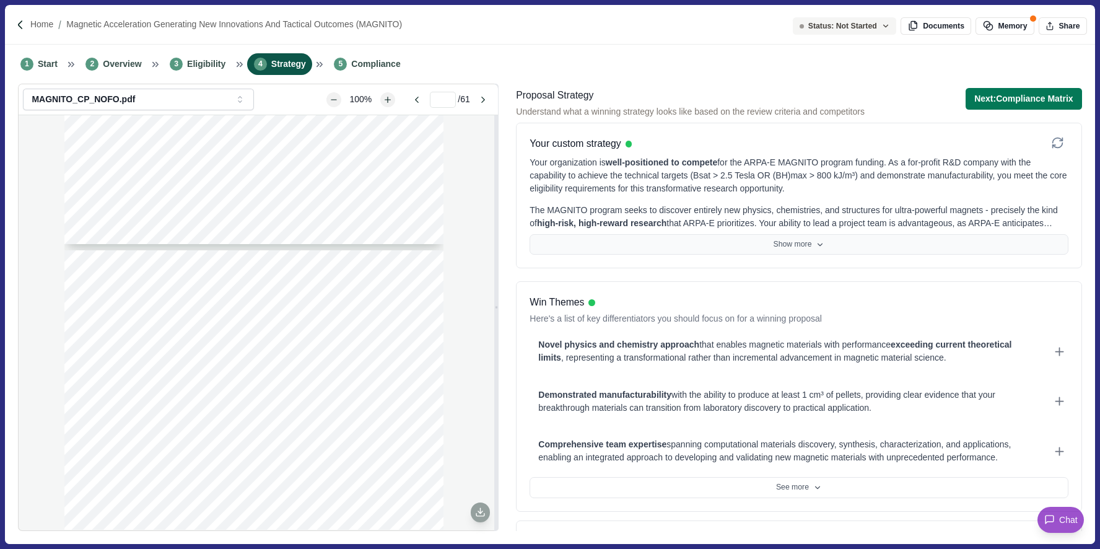
click at [687, 239] on button "Show more" at bounding box center [799, 244] width 538 height 21
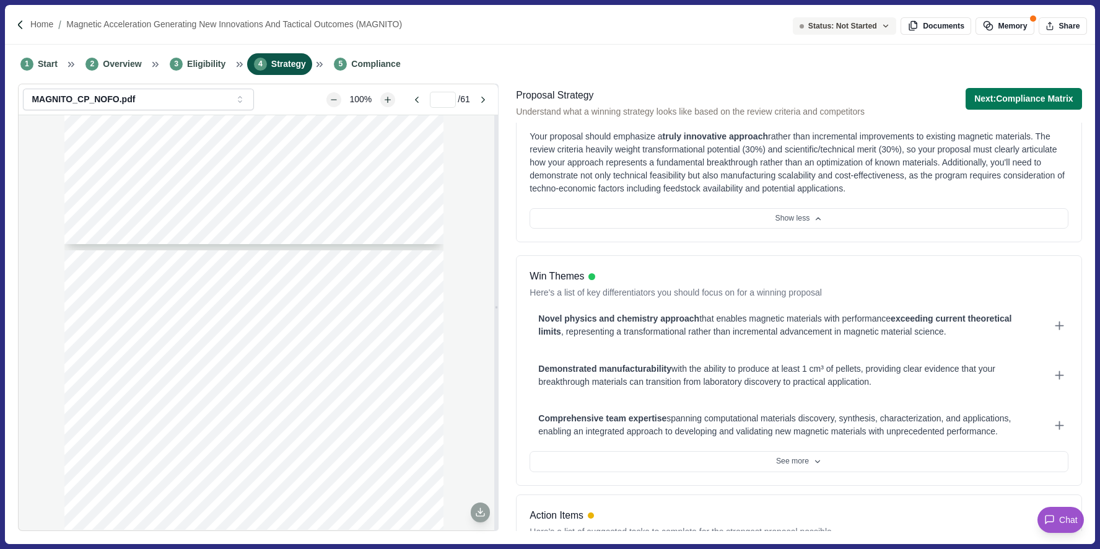
scroll to position [139, 0]
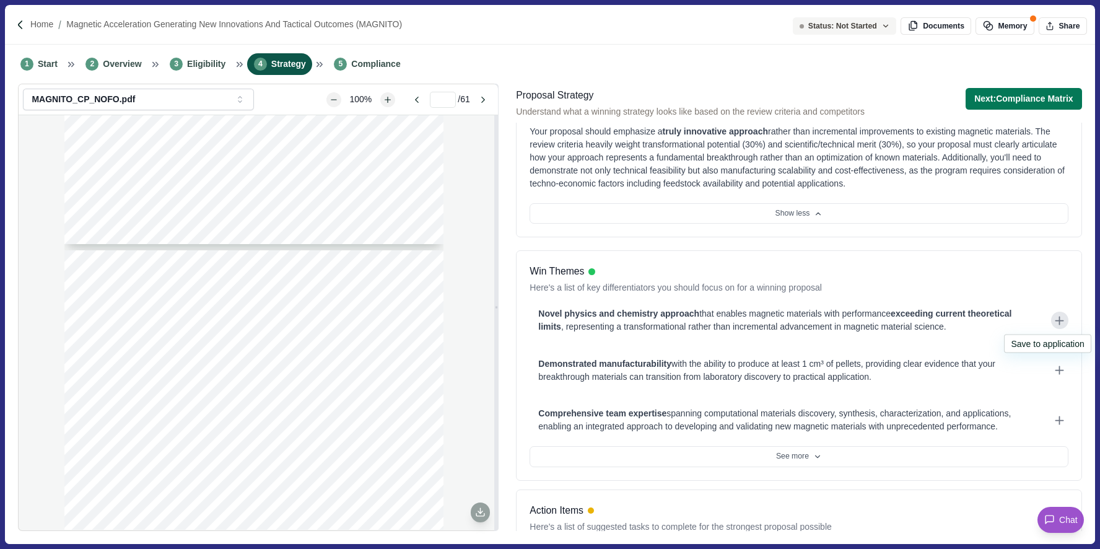
click at [1059, 318] on icon at bounding box center [1059, 320] width 13 height 13
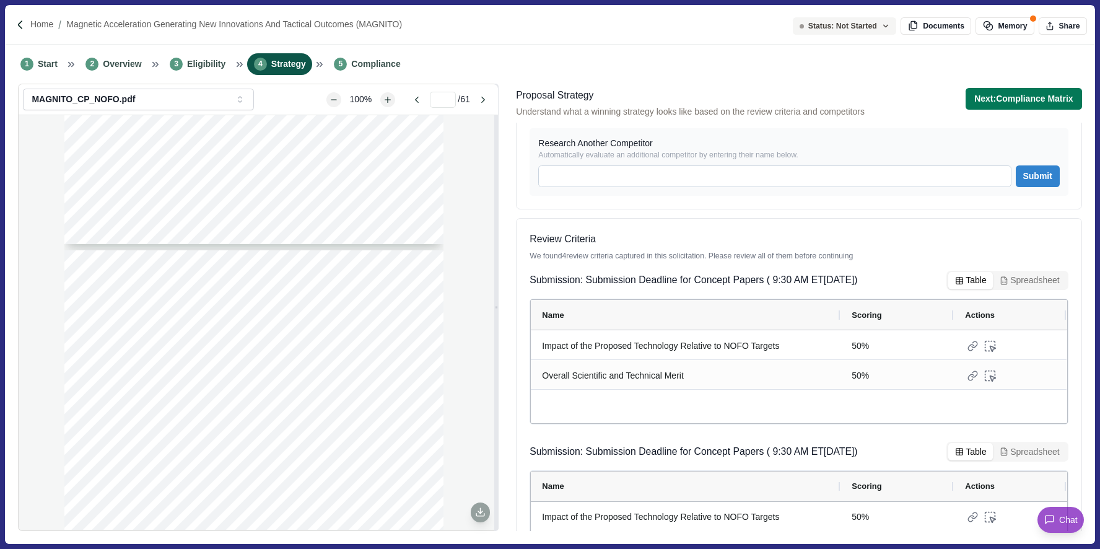
scroll to position [1589, 0]
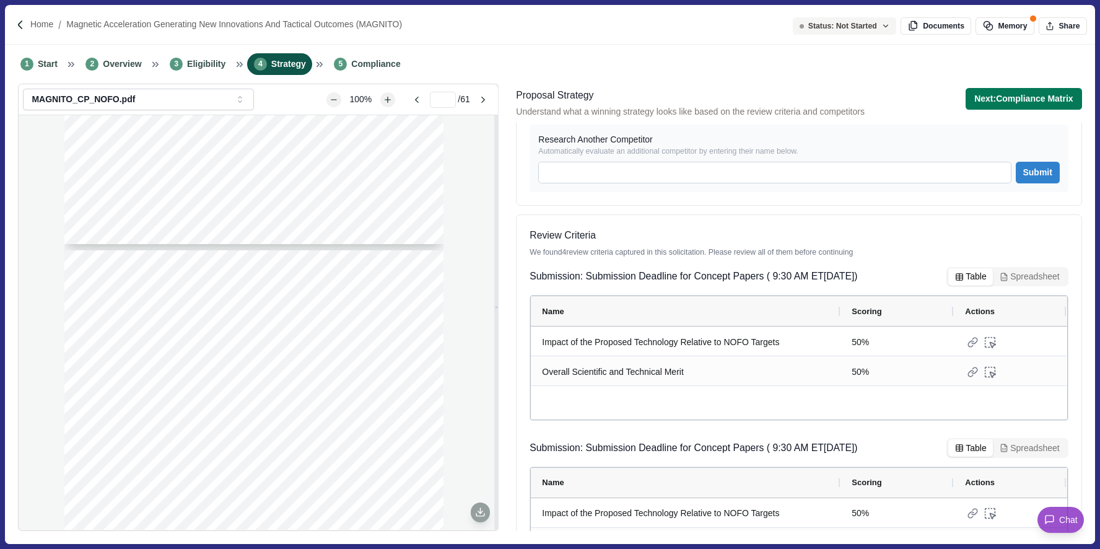
click at [1014, 268] on button "Spreadsheet" at bounding box center [1029, 276] width 73 height 17
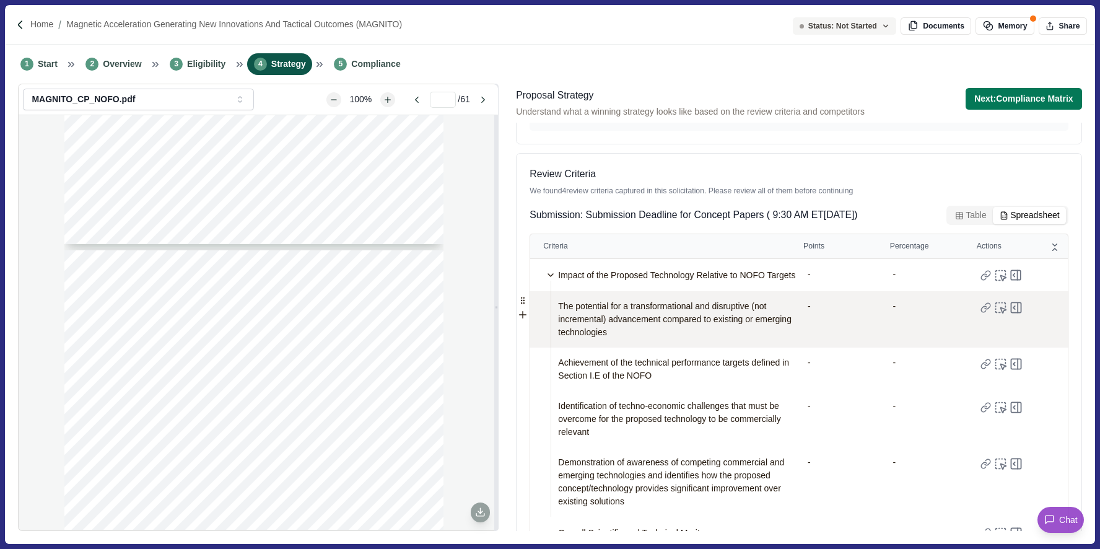
scroll to position [1652, 0]
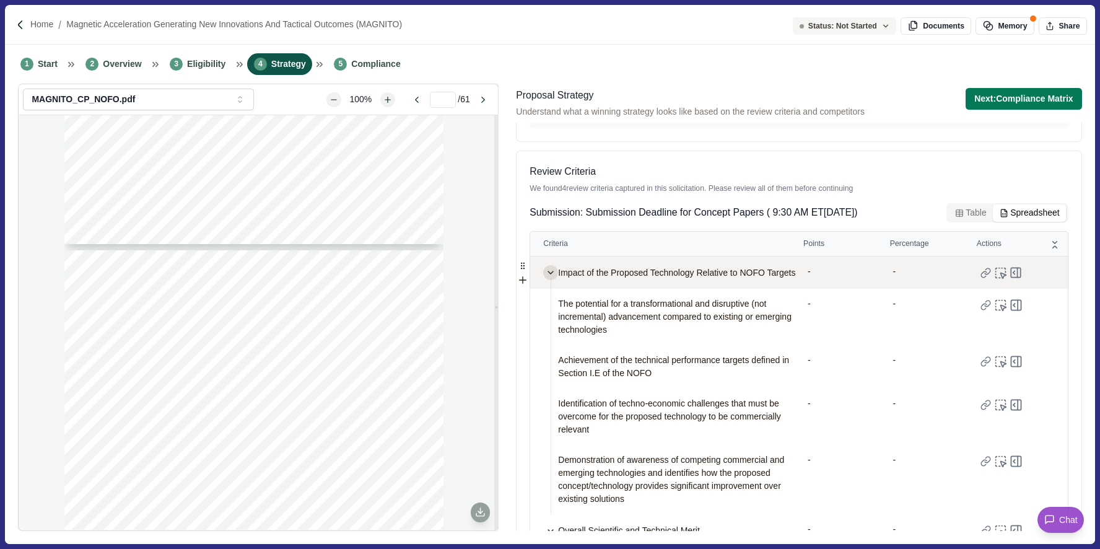
click at [552, 271] on icon at bounding box center [550, 272] width 5 height 2
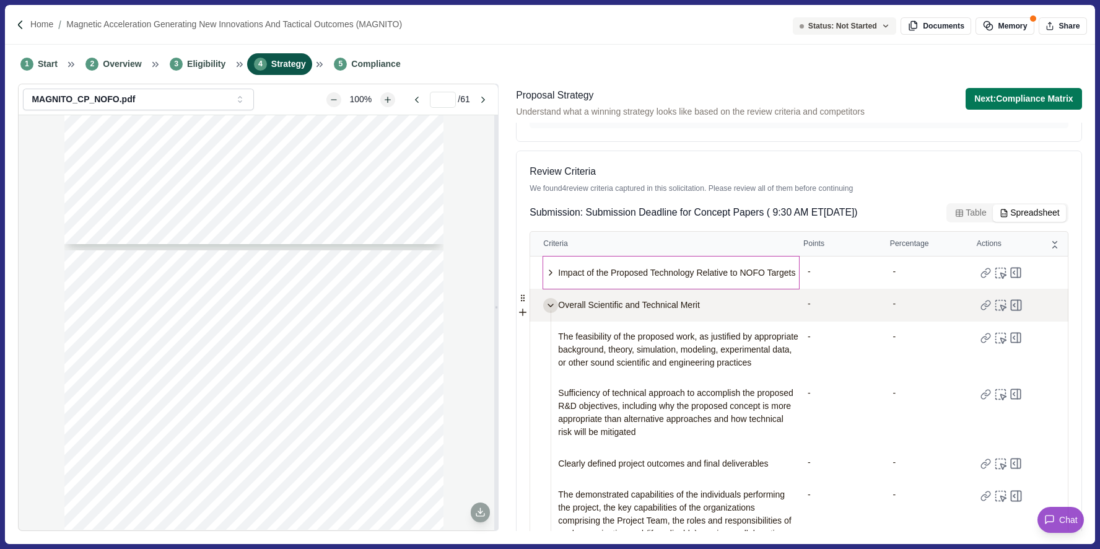
click at [552, 304] on icon at bounding box center [550, 305] width 5 height 2
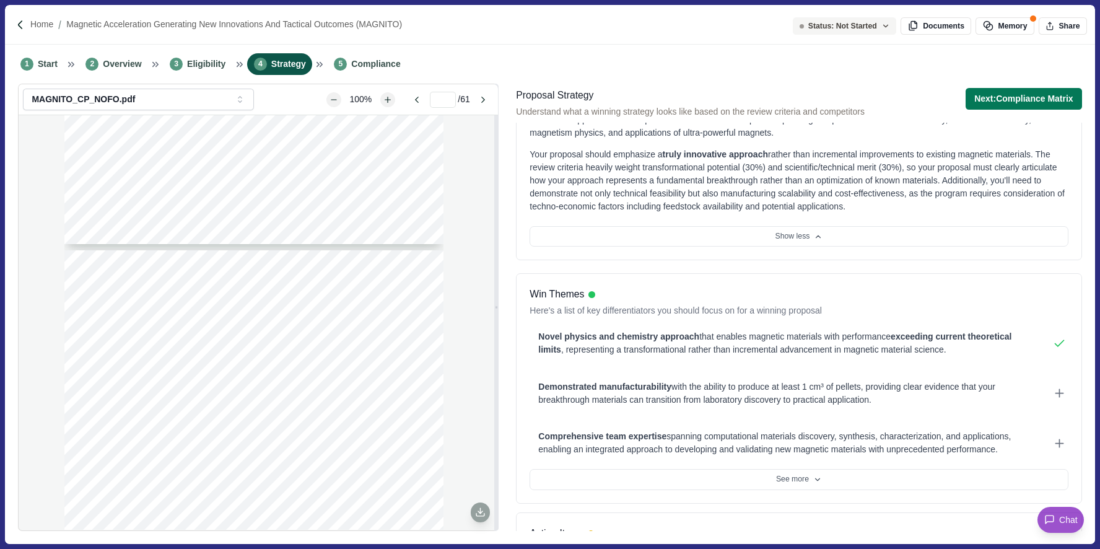
scroll to position [0, 0]
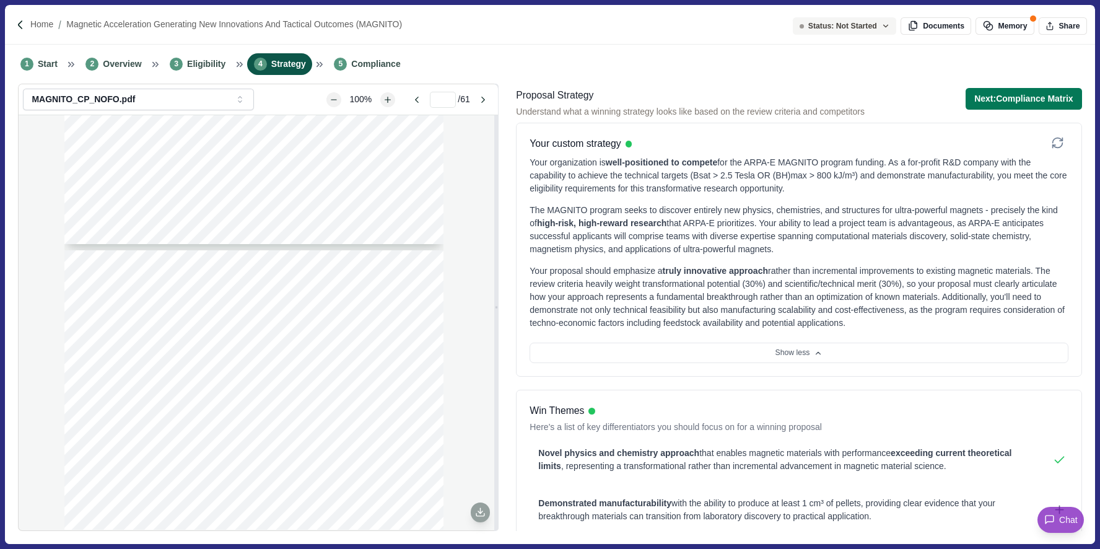
drag, startPoint x: 531, startPoint y: 273, endPoint x: 997, endPoint y: 328, distance: 468.9
click at [997, 328] on div "Your proposal should emphasize a truly innovative approach rather than incremen…" at bounding box center [799, 296] width 538 height 65
copy div "Your proposal should emphasize a truly innovative approach rather than incremen…"
click at [206, 52] on div "1 Start 2 Overview 3 Eligibility 4 Strategy 5 Compliance" at bounding box center [549, 64] width 1089 height 39
click at [204, 63] on span "Eligibility" at bounding box center [206, 64] width 38 height 13
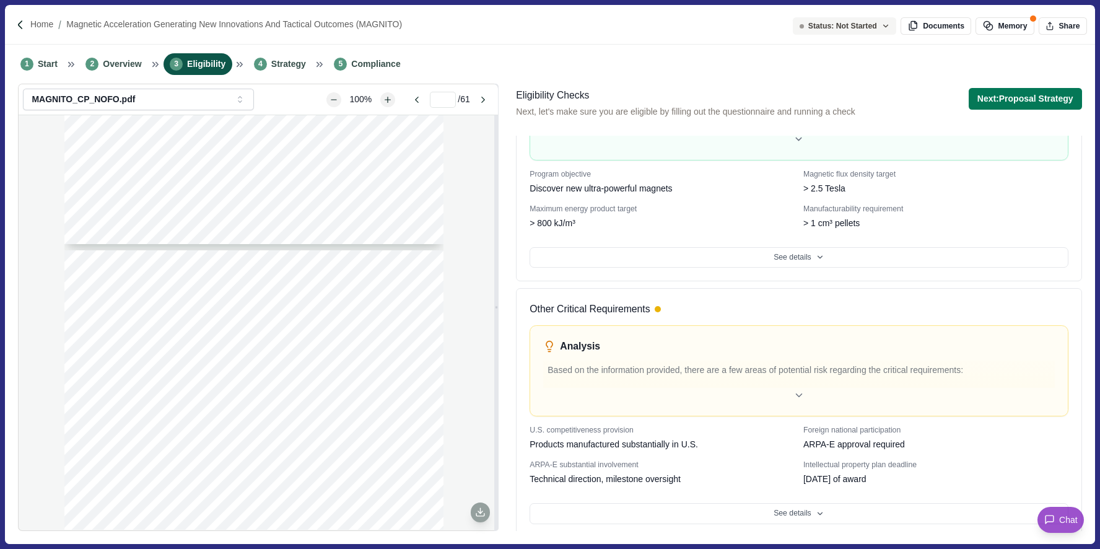
scroll to position [526, 0]
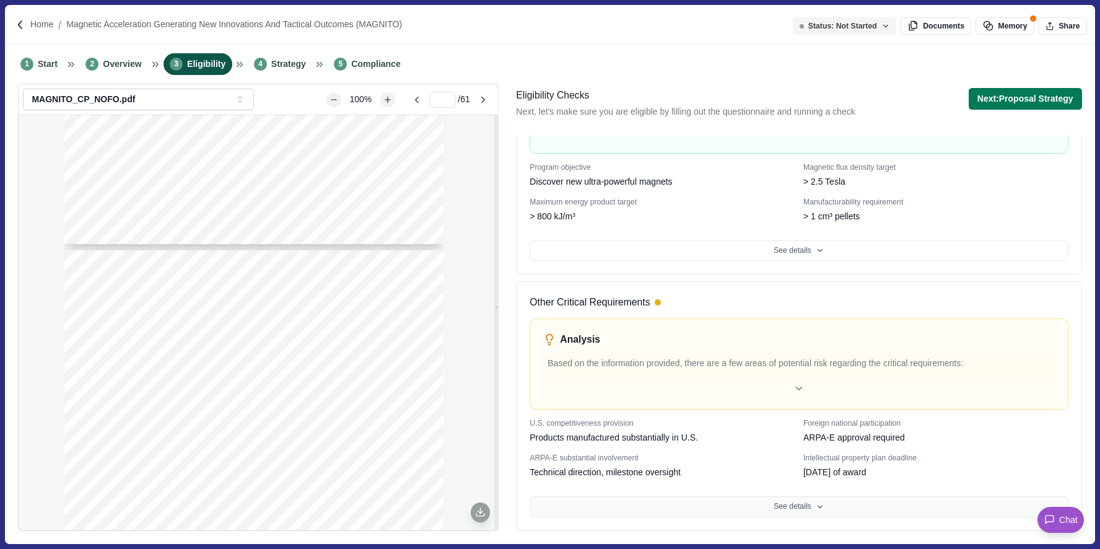
click at [559, 507] on button "See details" at bounding box center [799, 506] width 538 height 21
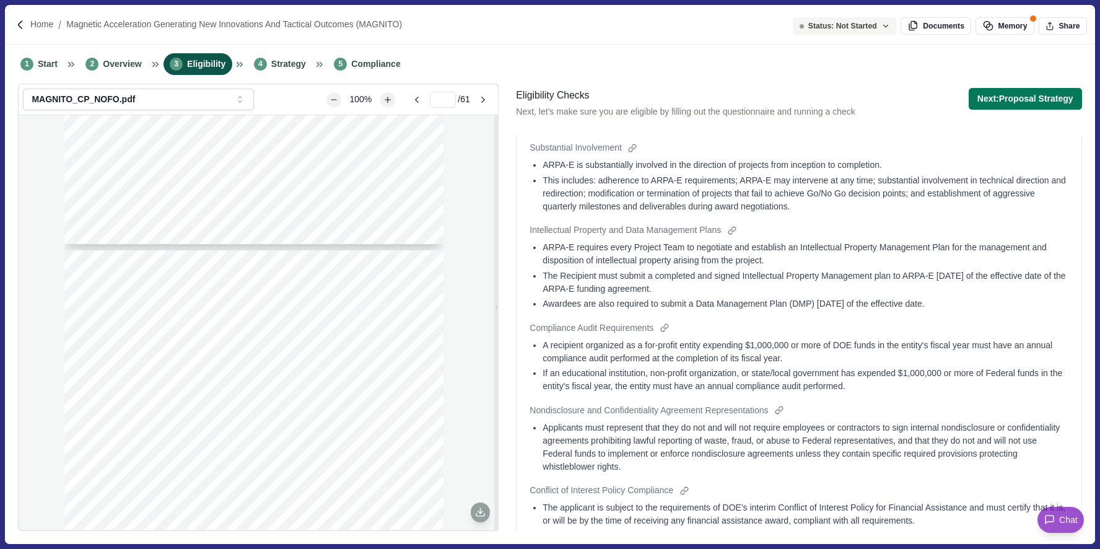
scroll to position [1246, 0]
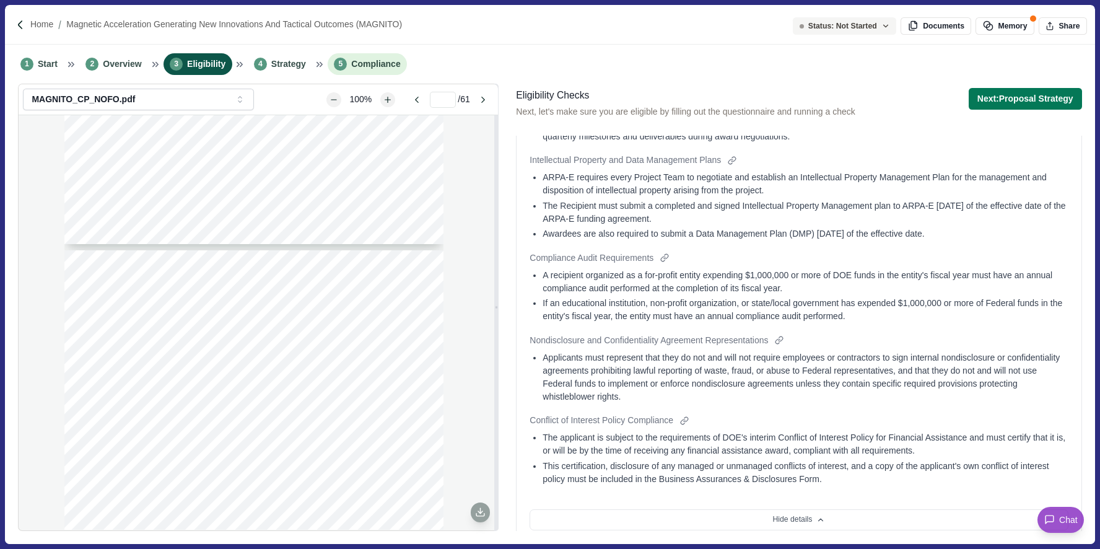
click at [388, 71] on li "5 Compliance" at bounding box center [367, 64] width 79 height 22
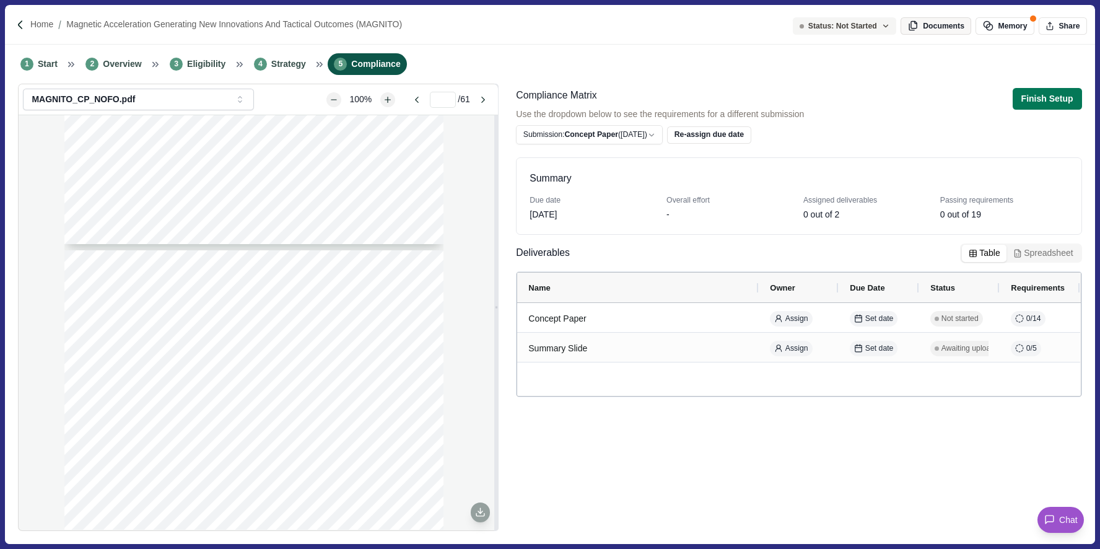
click at [923, 27] on button "Documents" at bounding box center [936, 25] width 71 height 17
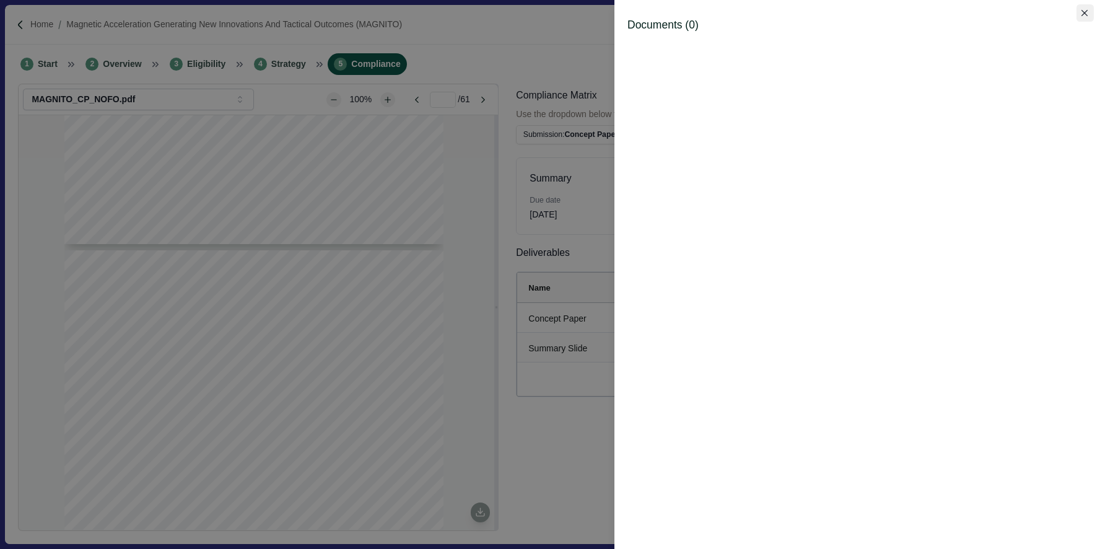
click at [1085, 14] on icon "Close" at bounding box center [1084, 13] width 7 height 7
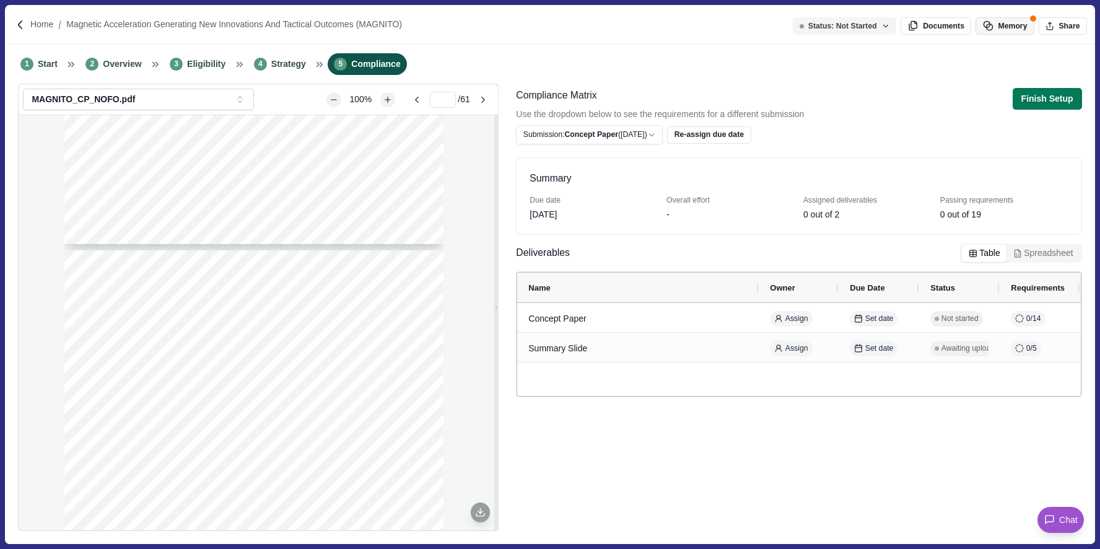
click at [1009, 29] on button "Memory" at bounding box center [1005, 25] width 58 height 17
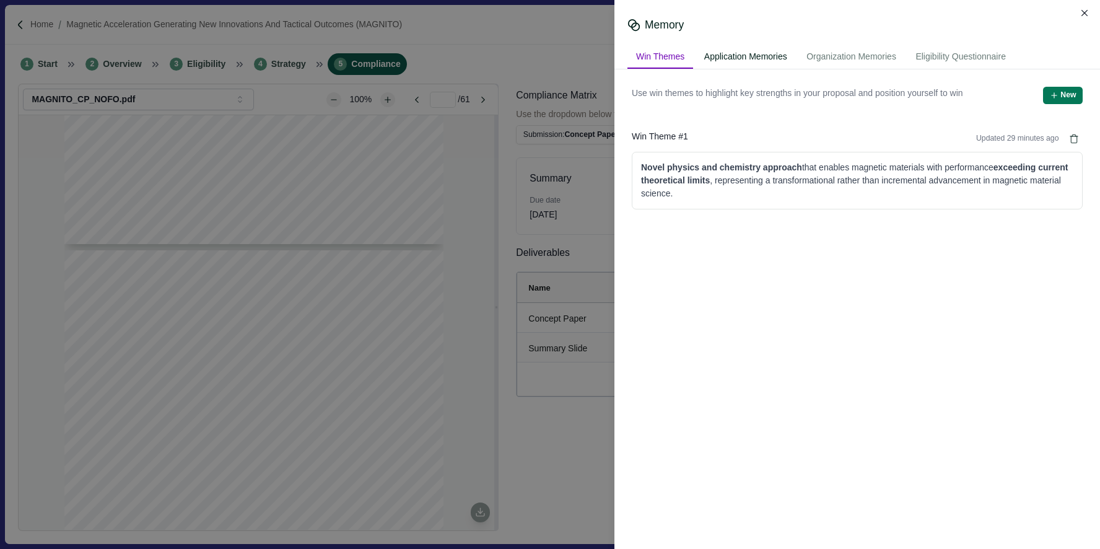
click at [772, 51] on div "Application Memories" at bounding box center [746, 57] width 100 height 23
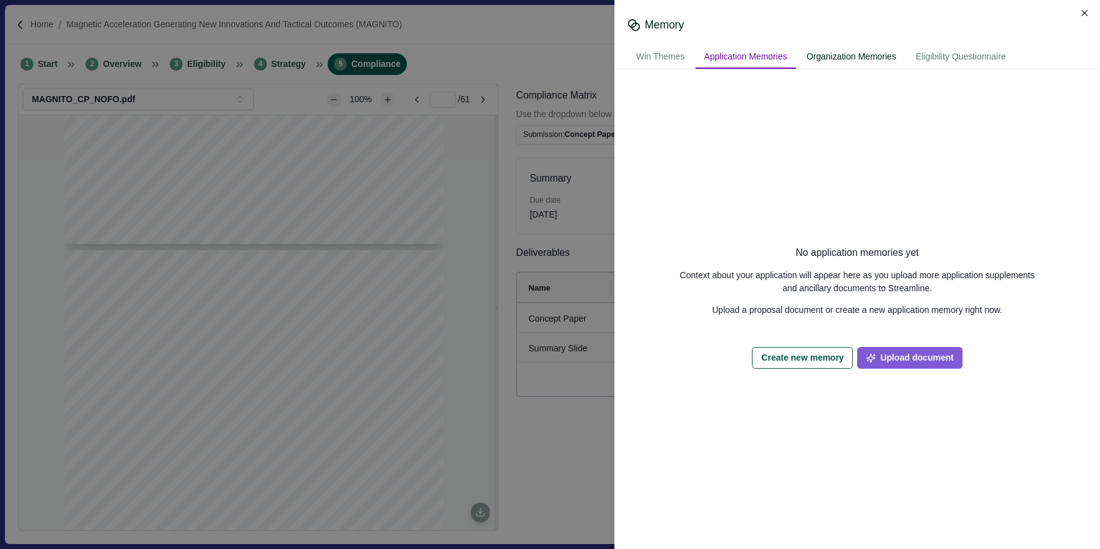
click at [860, 56] on div "Organization Memories" at bounding box center [851, 57] width 107 height 23
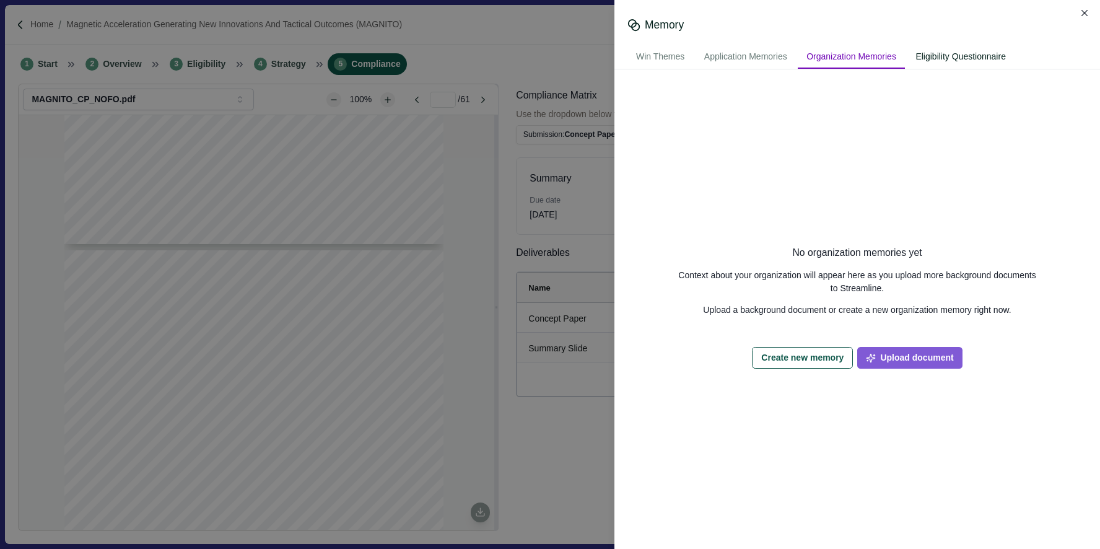
click at [958, 56] on div "Eligibility Questionnaire" at bounding box center [961, 57] width 108 height 23
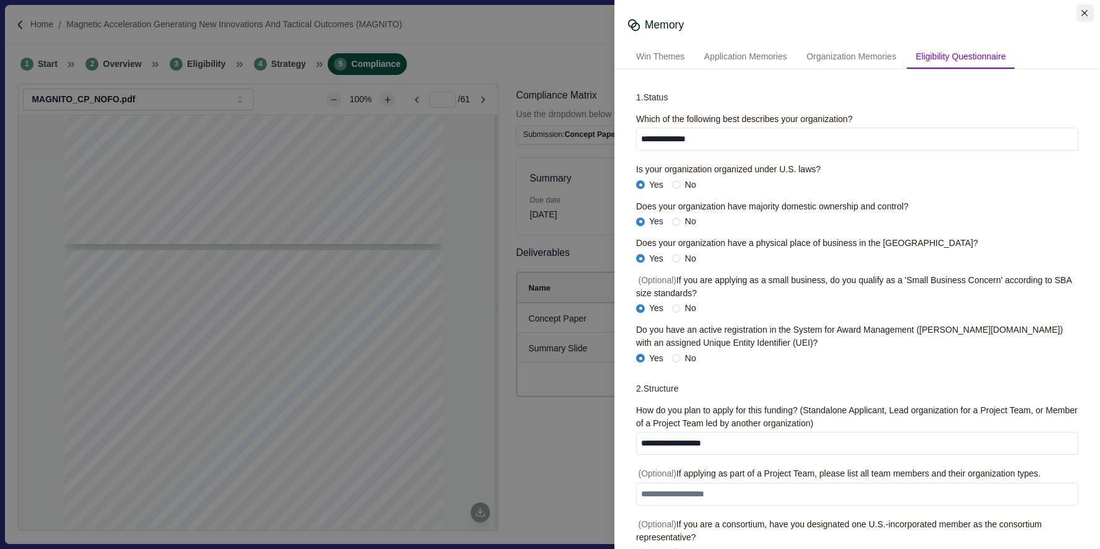
click at [1088, 15] on icon "Close" at bounding box center [1084, 13] width 7 height 7
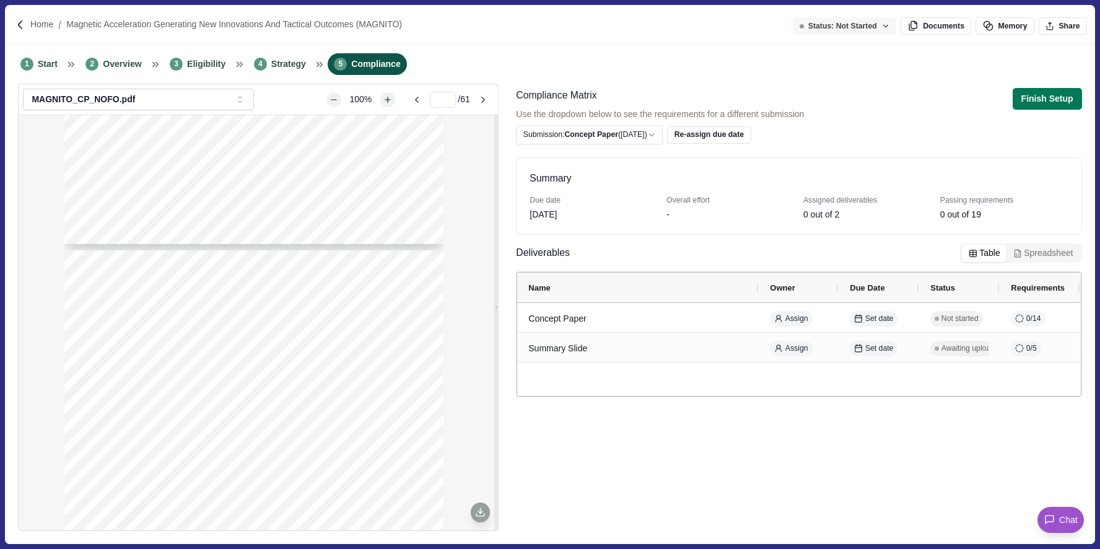
click at [883, 28] on icon "button" at bounding box center [885, 26] width 9 height 9
click at [945, 88] on div "Compliance Matrix Use the dropdown below to see the requirements for a differen…" at bounding box center [798, 116] width 565 height 56
click at [643, 22] on div "Home Magnetic Acceleration Generating New Innovations and Tactical Outcomes (MA…" at bounding box center [549, 25] width 1089 height 40
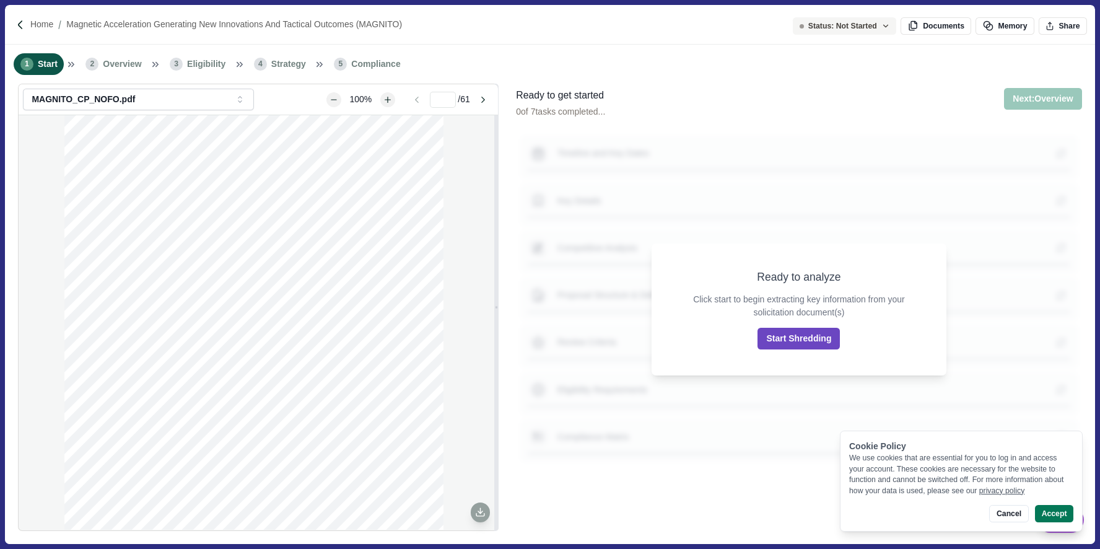
click at [821, 334] on button "Start Shredding" at bounding box center [798, 339] width 82 height 22
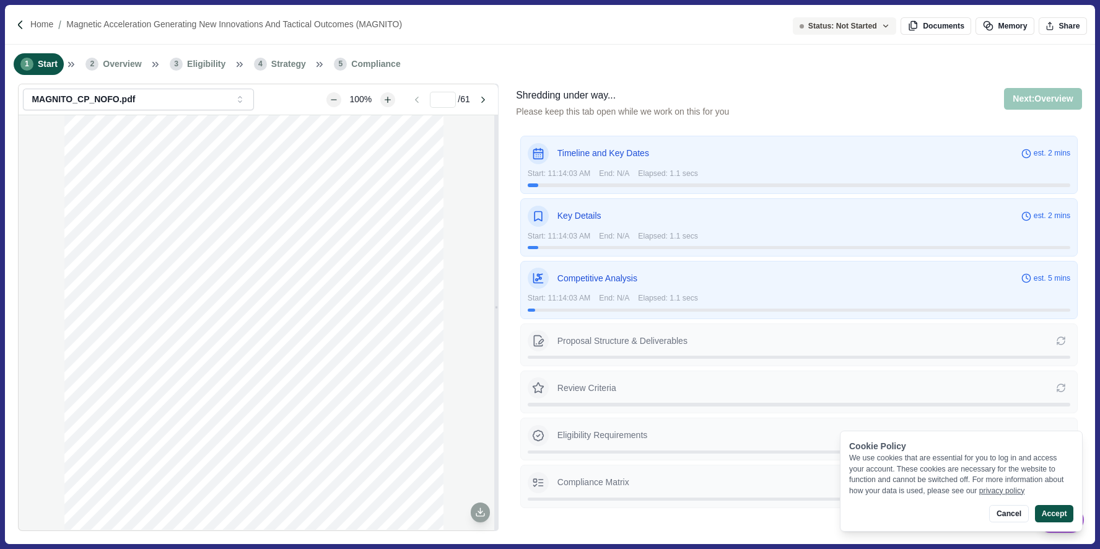
click at [1066, 514] on button "Accept" at bounding box center [1054, 513] width 38 height 17
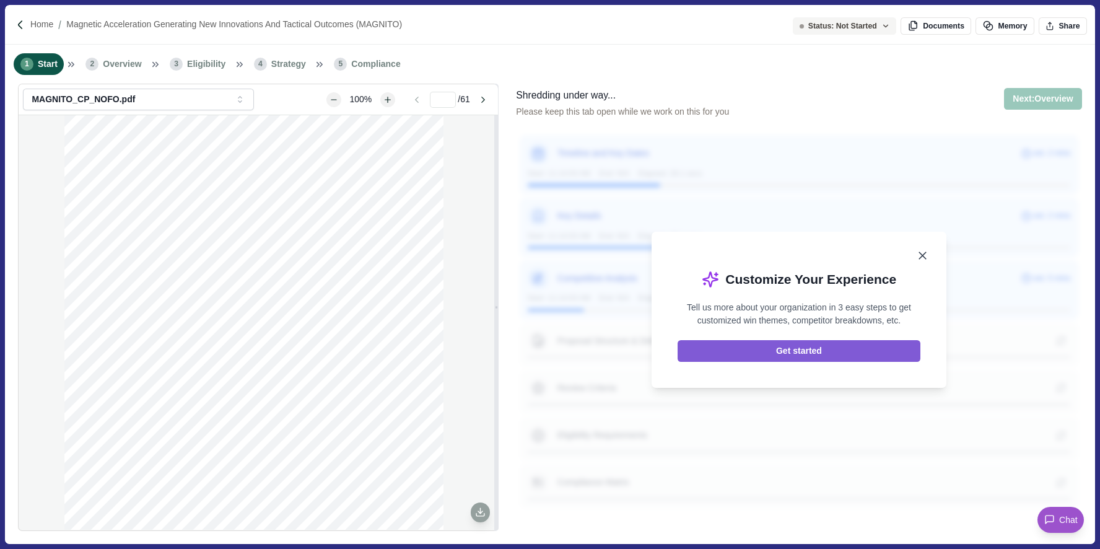
click at [921, 254] on icon "Close" at bounding box center [922, 255] width 7 height 7
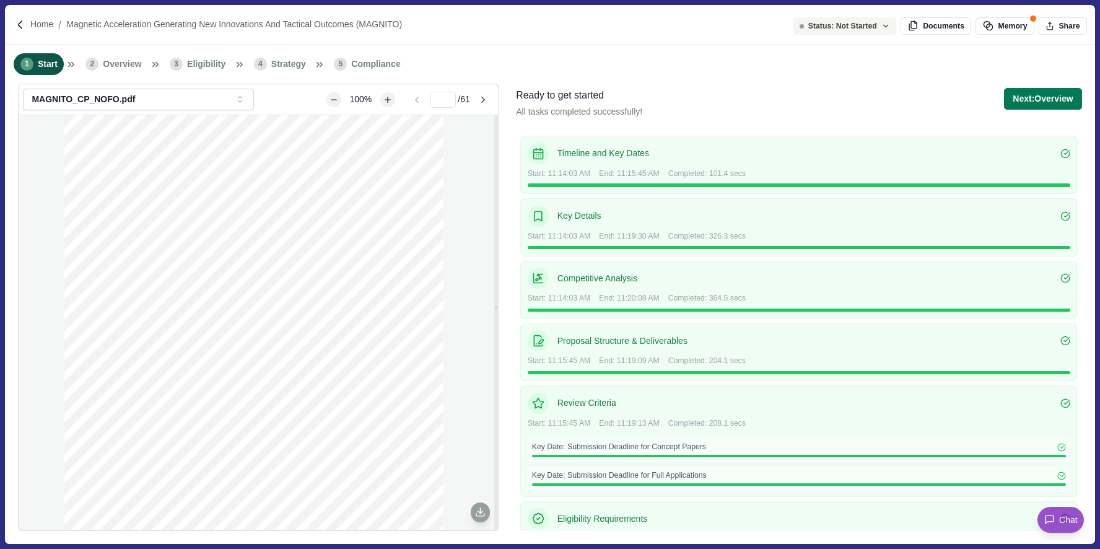
click at [1027, 110] on div "Next: Overview Next step: Overview All tasks completed successfully! Proceed to…" at bounding box center [1042, 109] width 77 height 43
click at [1030, 91] on button "Next: Overview" at bounding box center [1042, 99] width 77 height 22
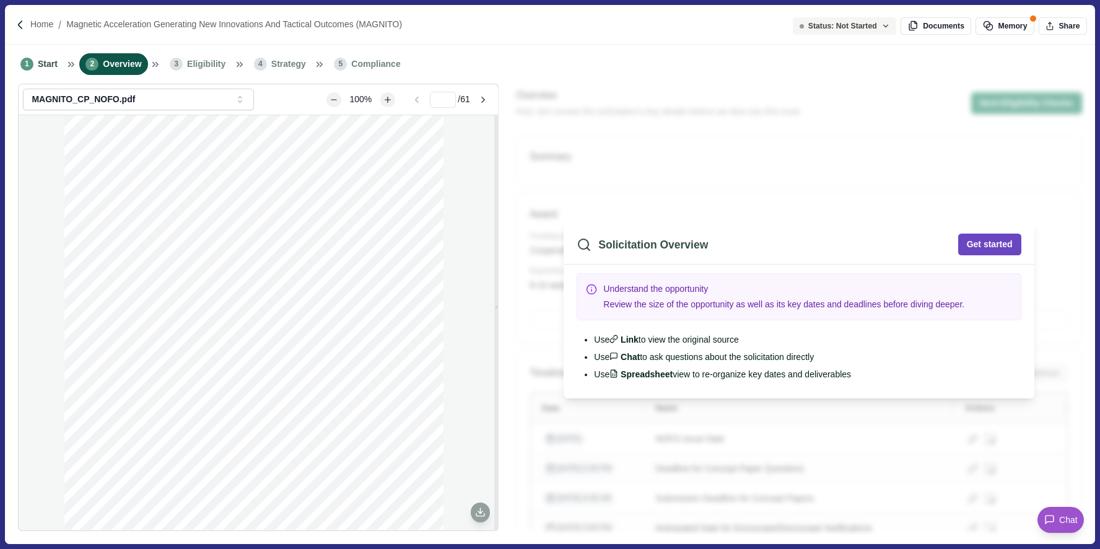
click at [984, 247] on button "Get started" at bounding box center [989, 245] width 63 height 22
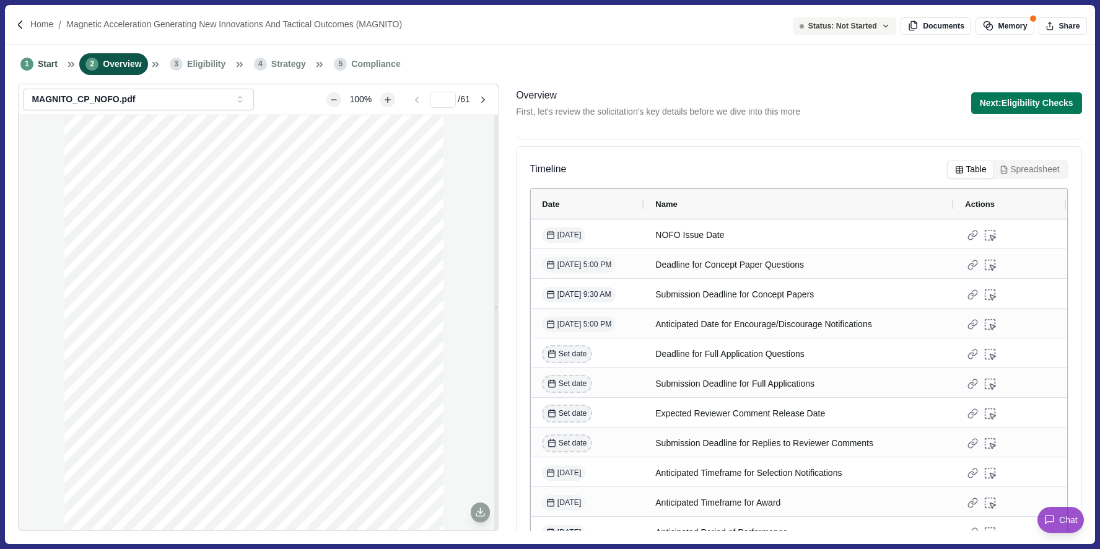
scroll to position [205, 0]
